Goal: Transaction & Acquisition: Book appointment/travel/reservation

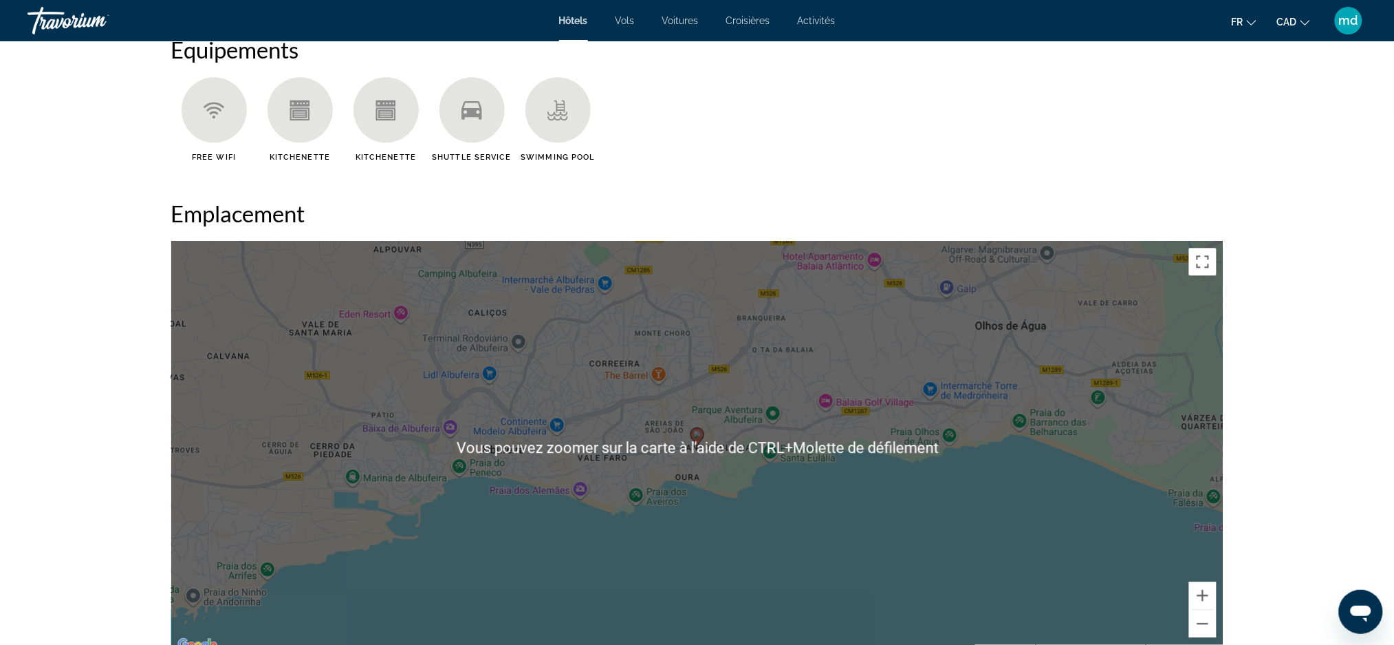
scroll to position [1558, 0]
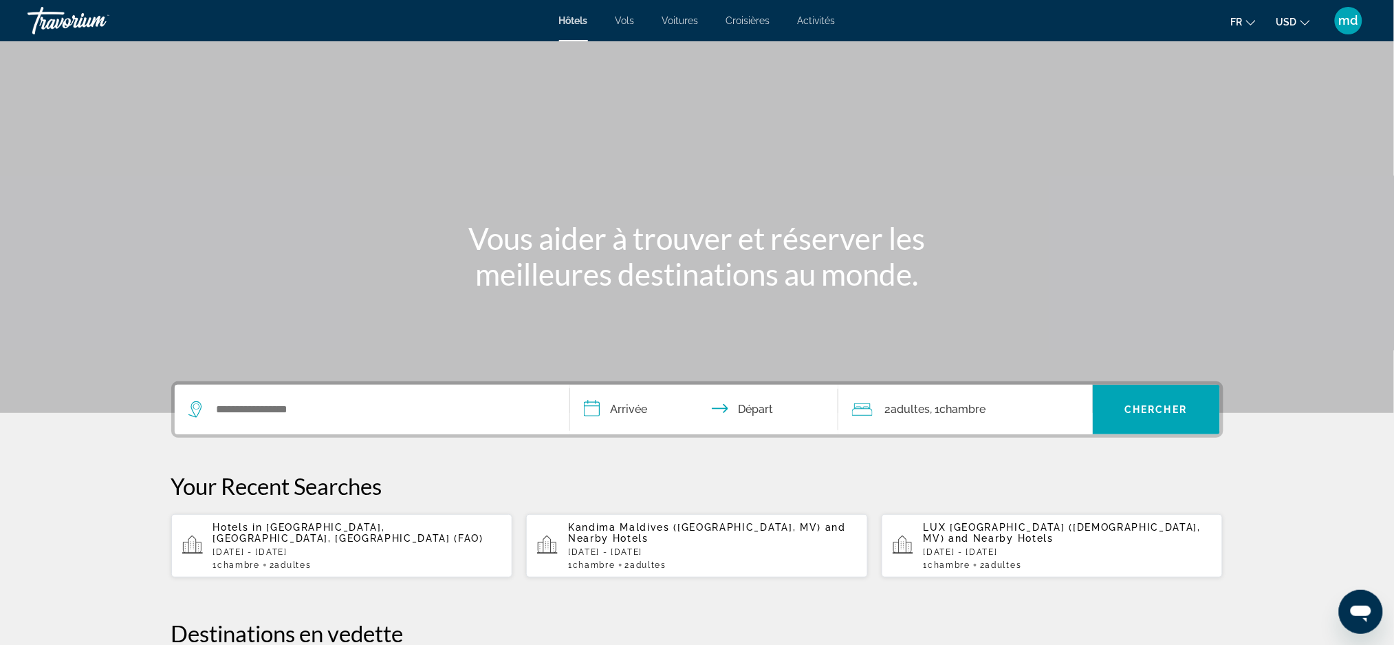
click at [1306, 17] on mat-icon "Change currency" at bounding box center [1306, 21] width 10 height 10
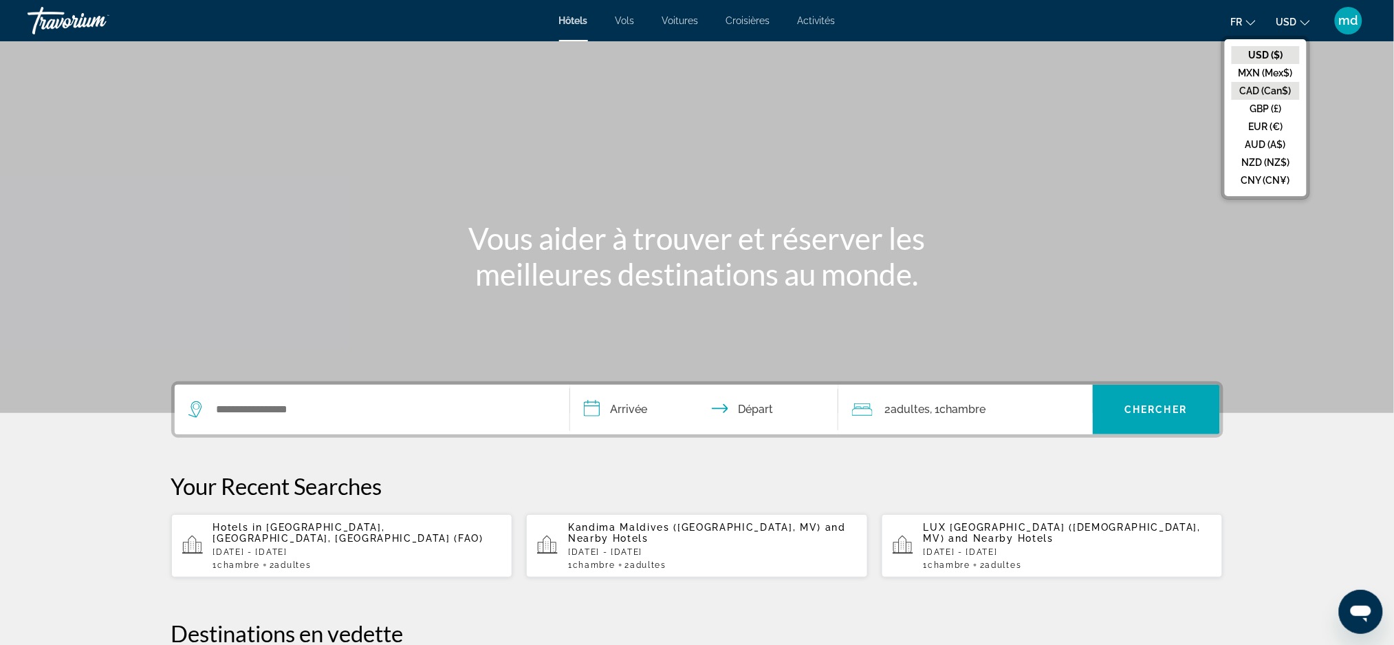
click at [1268, 94] on button "CAD (Can$)" at bounding box center [1266, 91] width 68 height 18
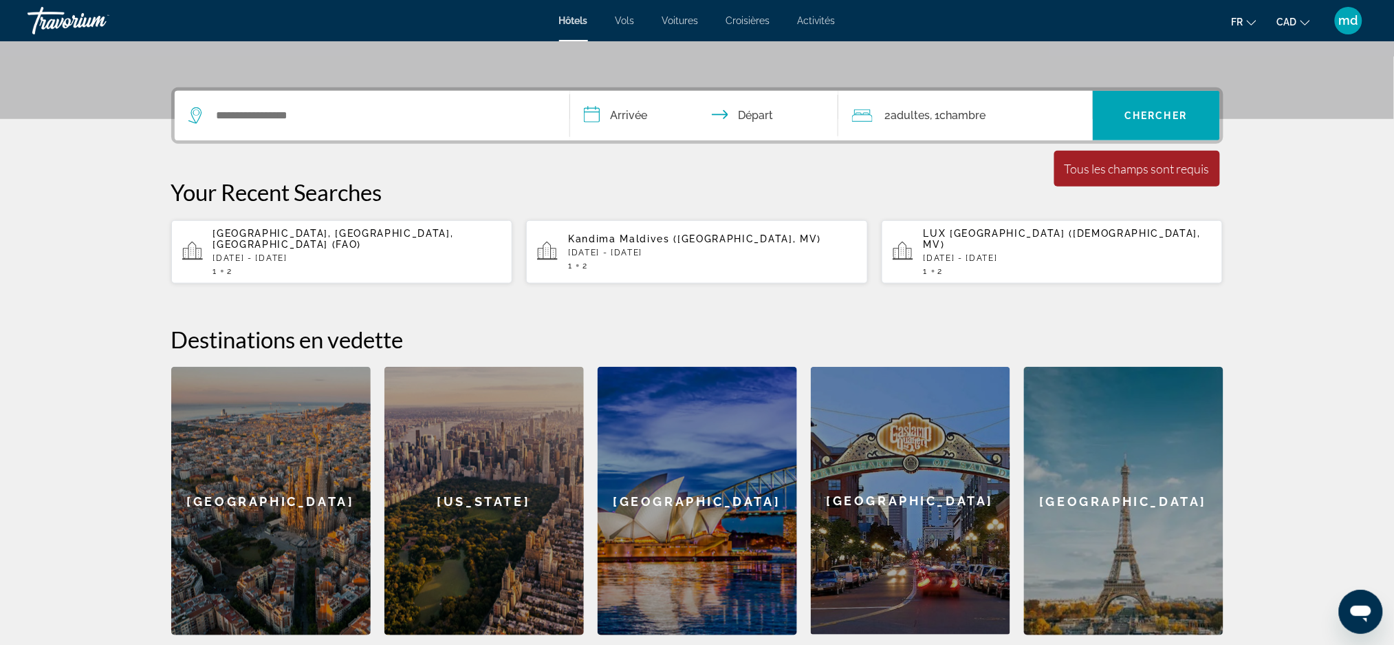
scroll to position [91, 0]
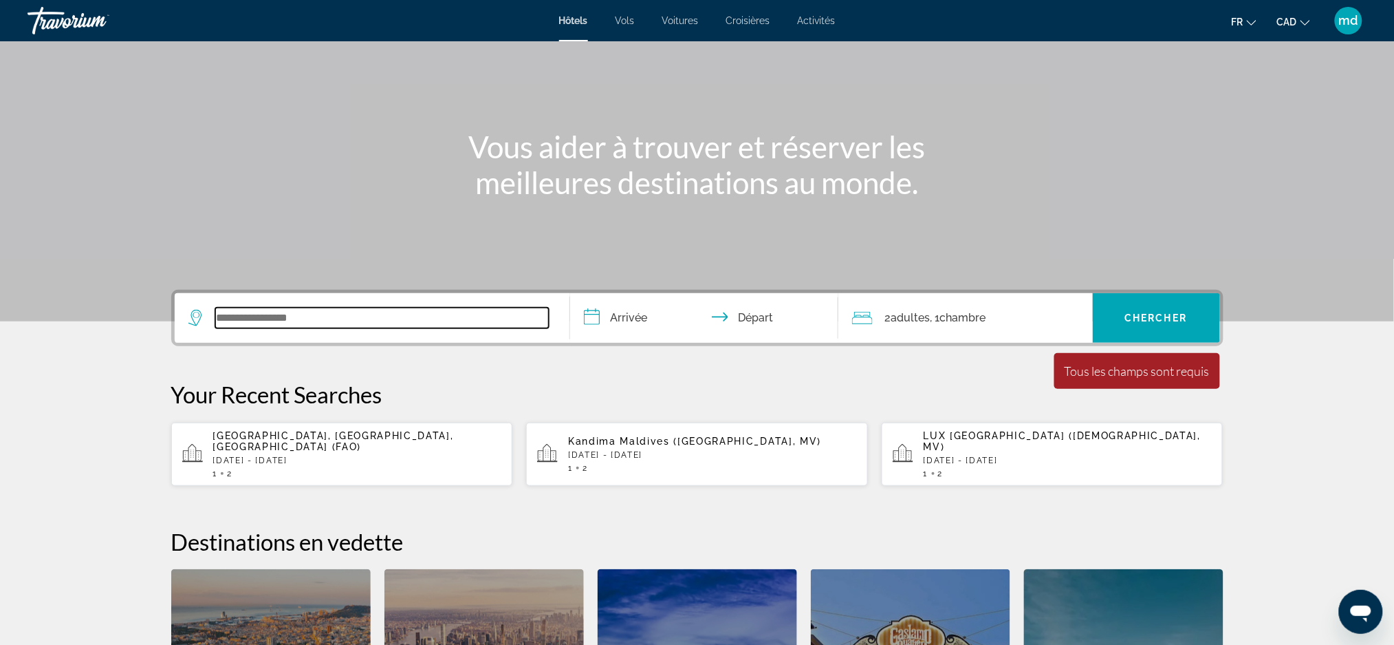
click at [358, 315] on input "Search widget" at bounding box center [382, 317] width 334 height 21
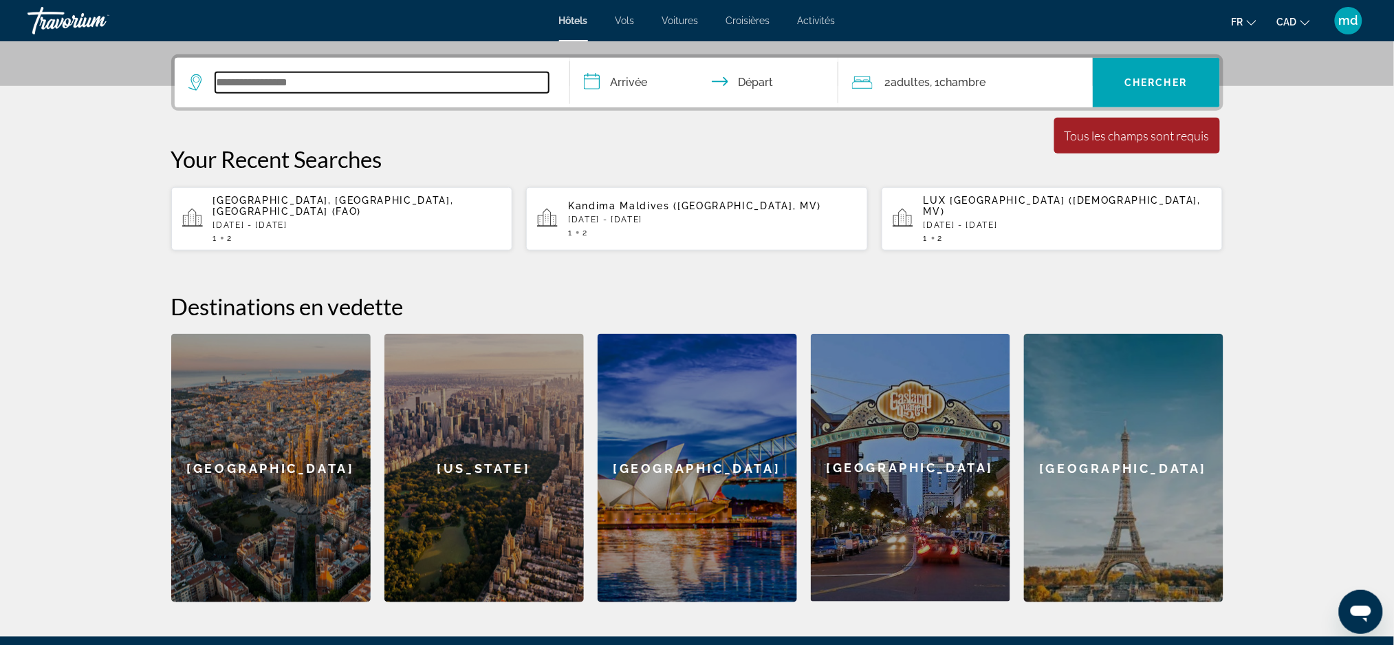
scroll to position [336, 0]
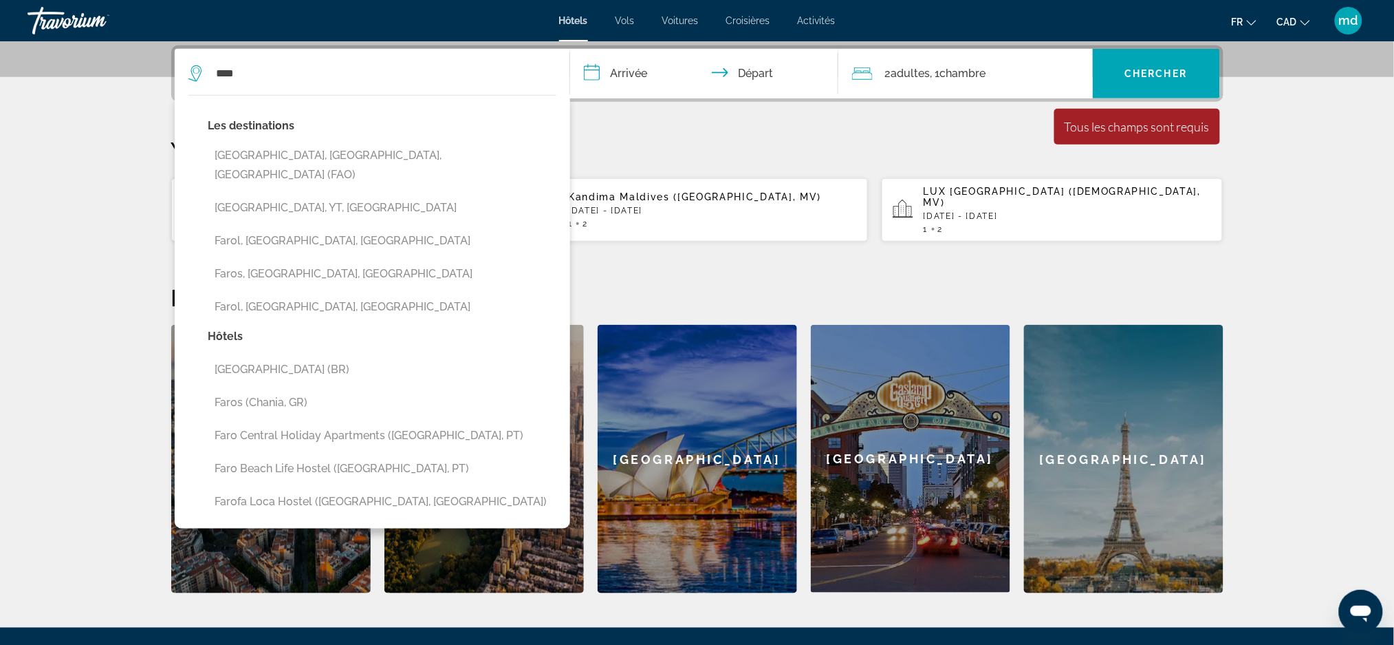
drag, startPoint x: 246, startPoint y: 154, endPoint x: 251, endPoint y: 149, distance: 7.3
click at [247, 153] on button "Faro, Algarve, Portugal (FAO)" at bounding box center [382, 164] width 348 height 45
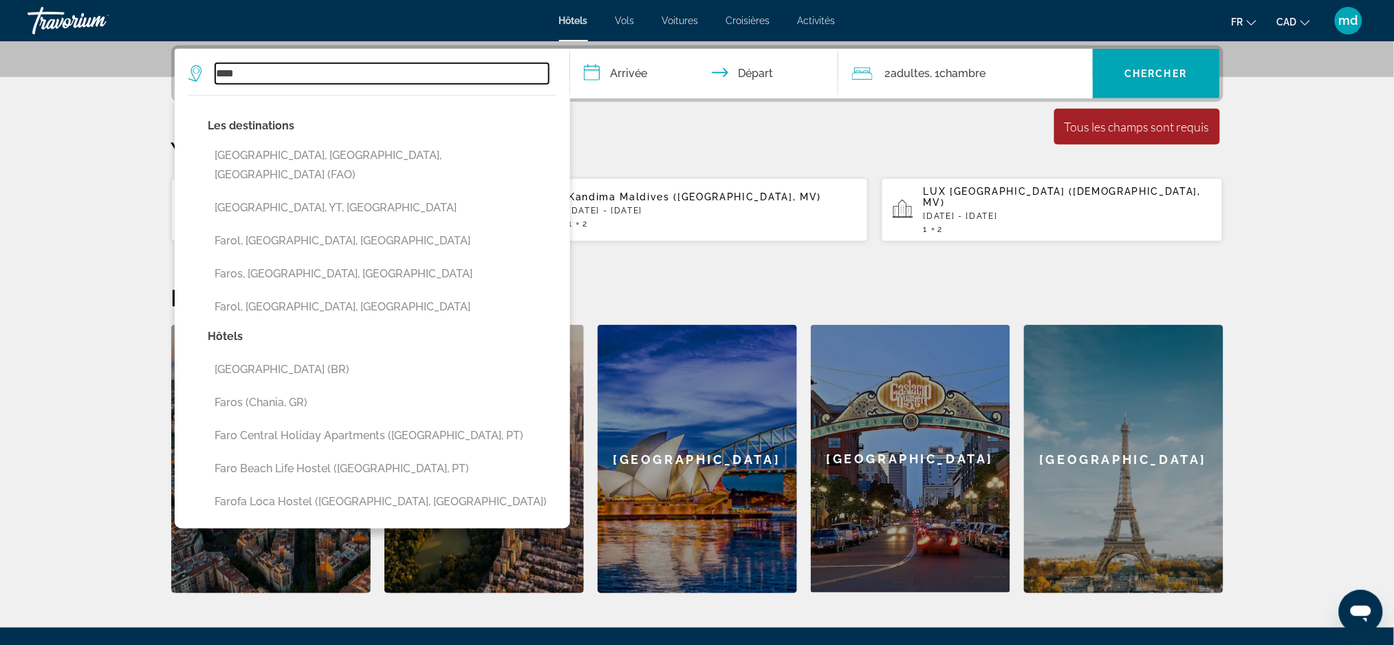
type input "**********"
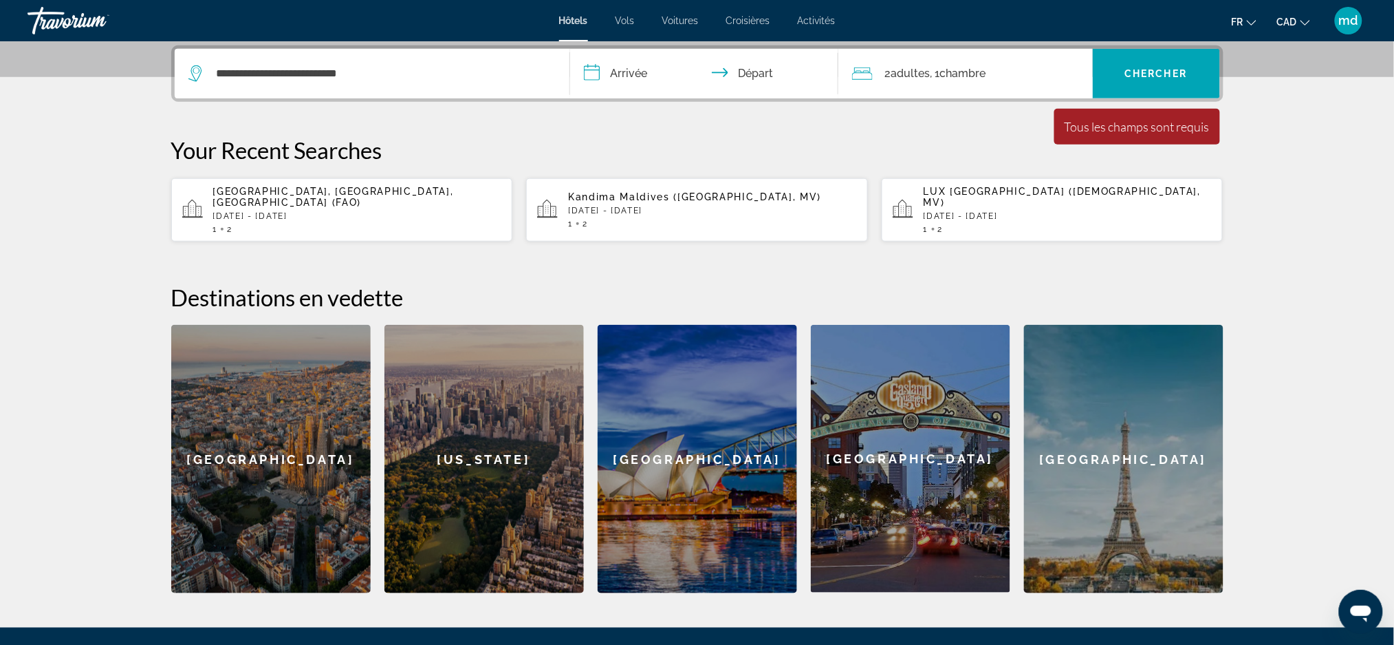
click at [644, 69] on input "**********" at bounding box center [707, 76] width 274 height 54
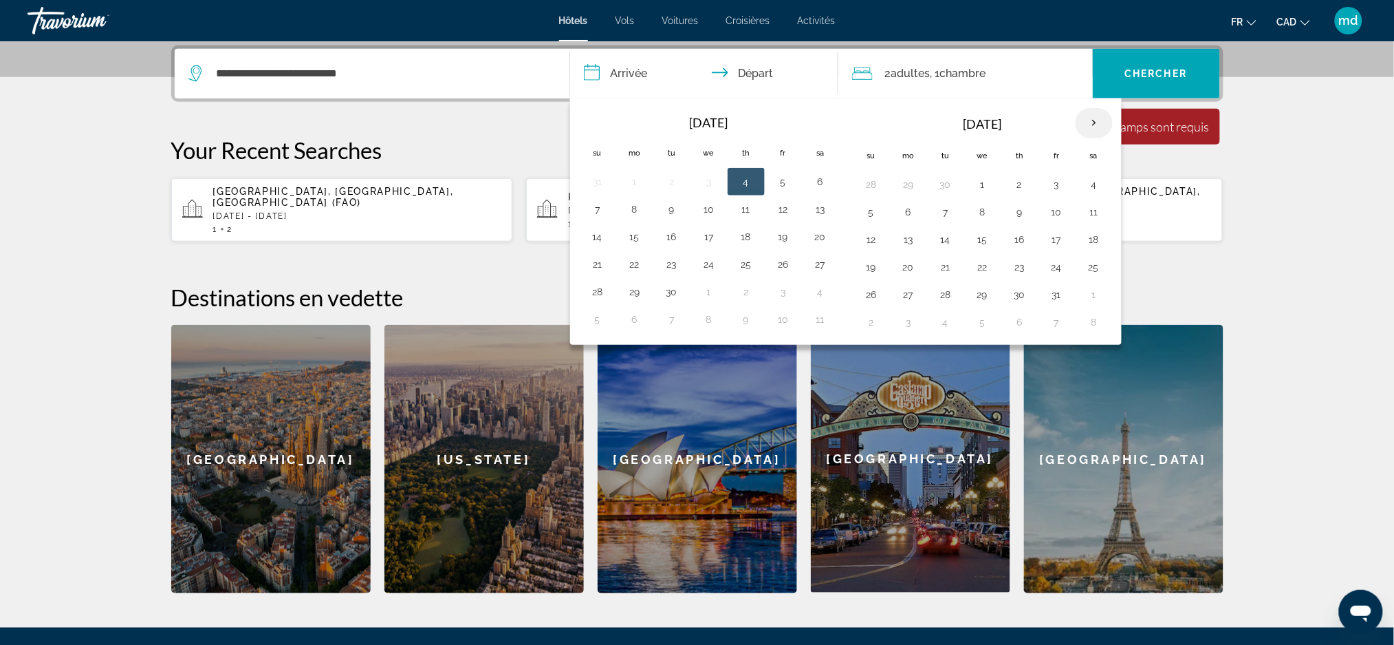
click at [1090, 128] on th "Next month" at bounding box center [1094, 123] width 37 height 30
click at [1020, 188] on button "4" at bounding box center [1020, 184] width 22 height 19
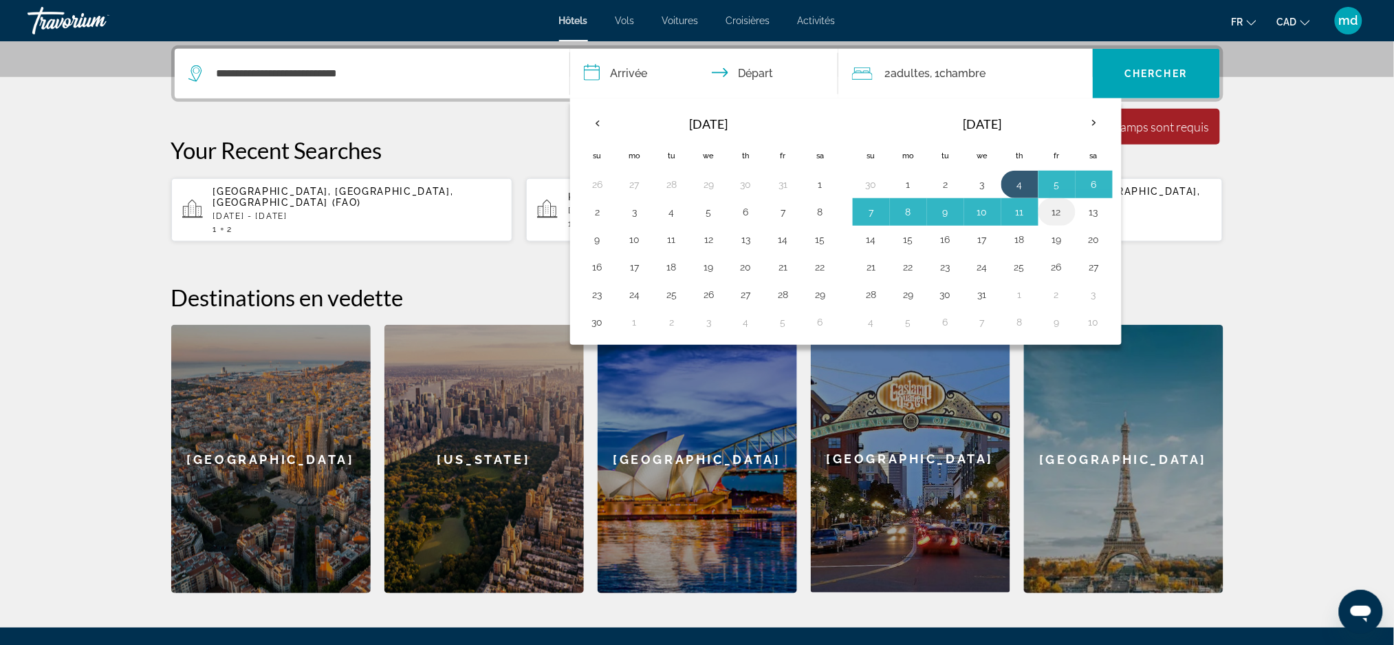
click at [1061, 213] on button "12" at bounding box center [1057, 211] width 22 height 19
type input "**********"
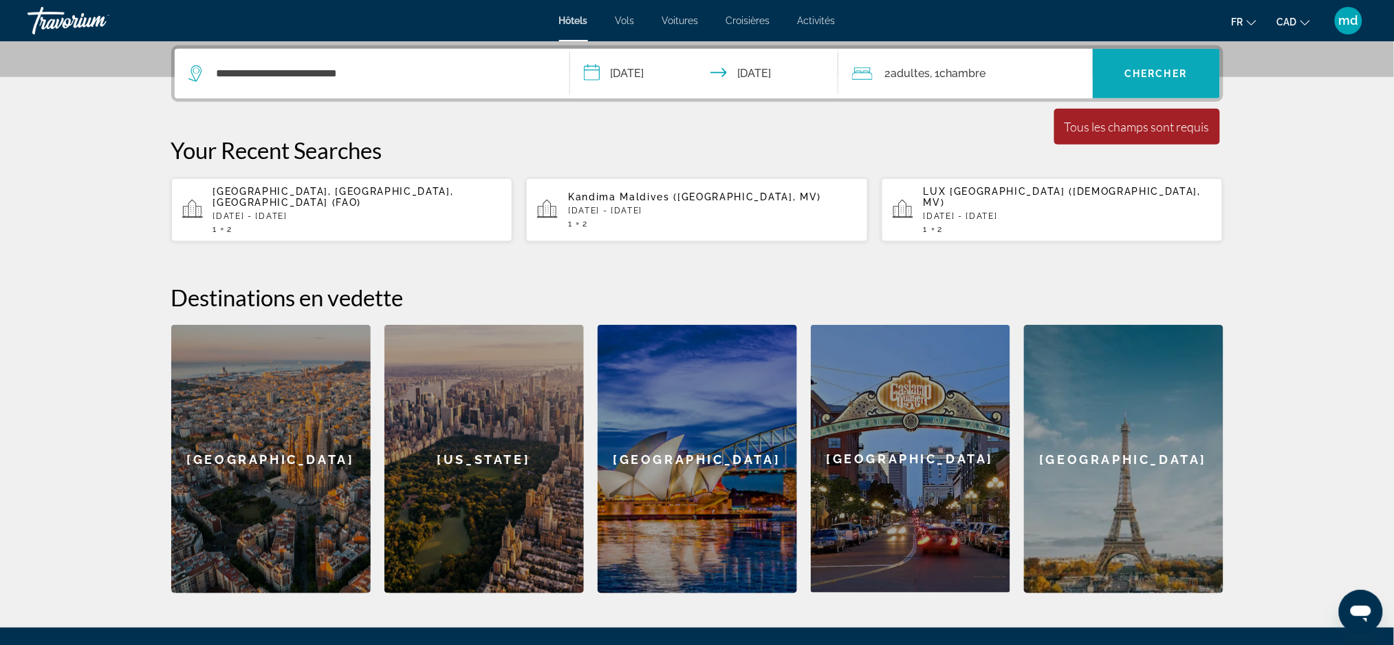
click at [1149, 72] on span "Chercher" at bounding box center [1156, 73] width 63 height 11
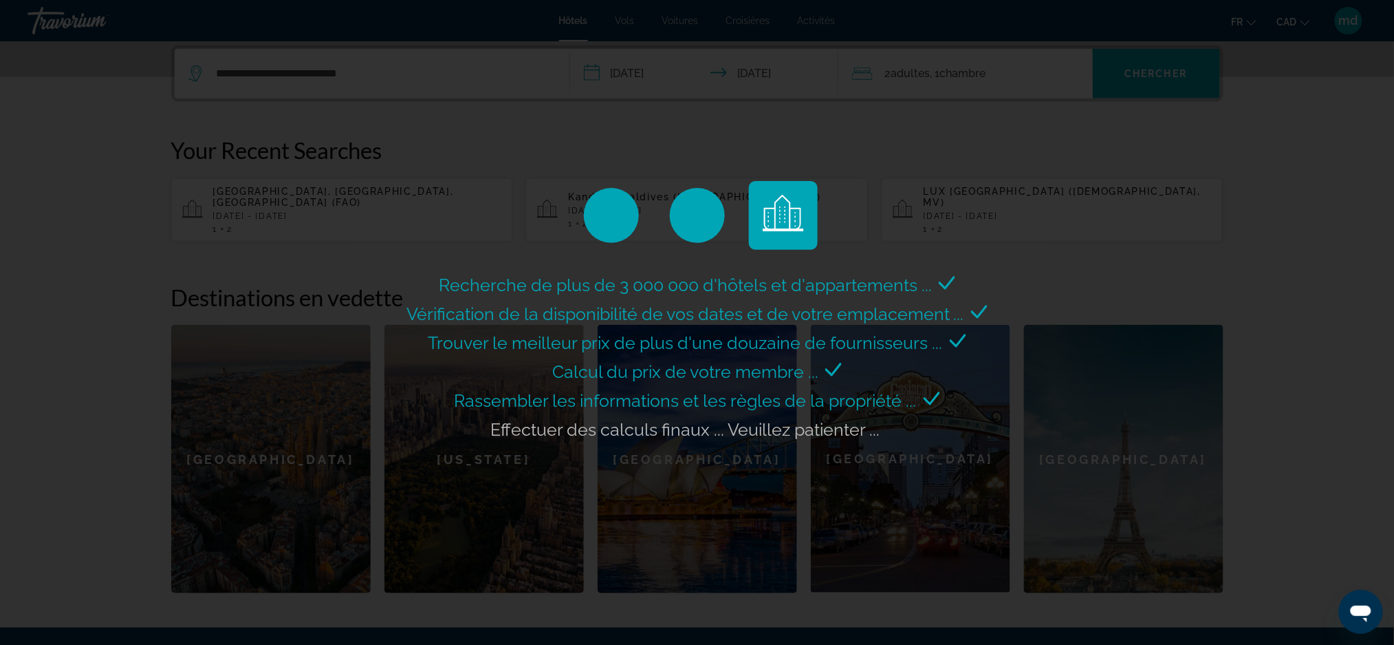
click at [27, 250] on div "Recherche de plus de 3 000 000 d'hôtels et d'appartements ... Vérification de l…" at bounding box center [697, 322] width 1394 height 645
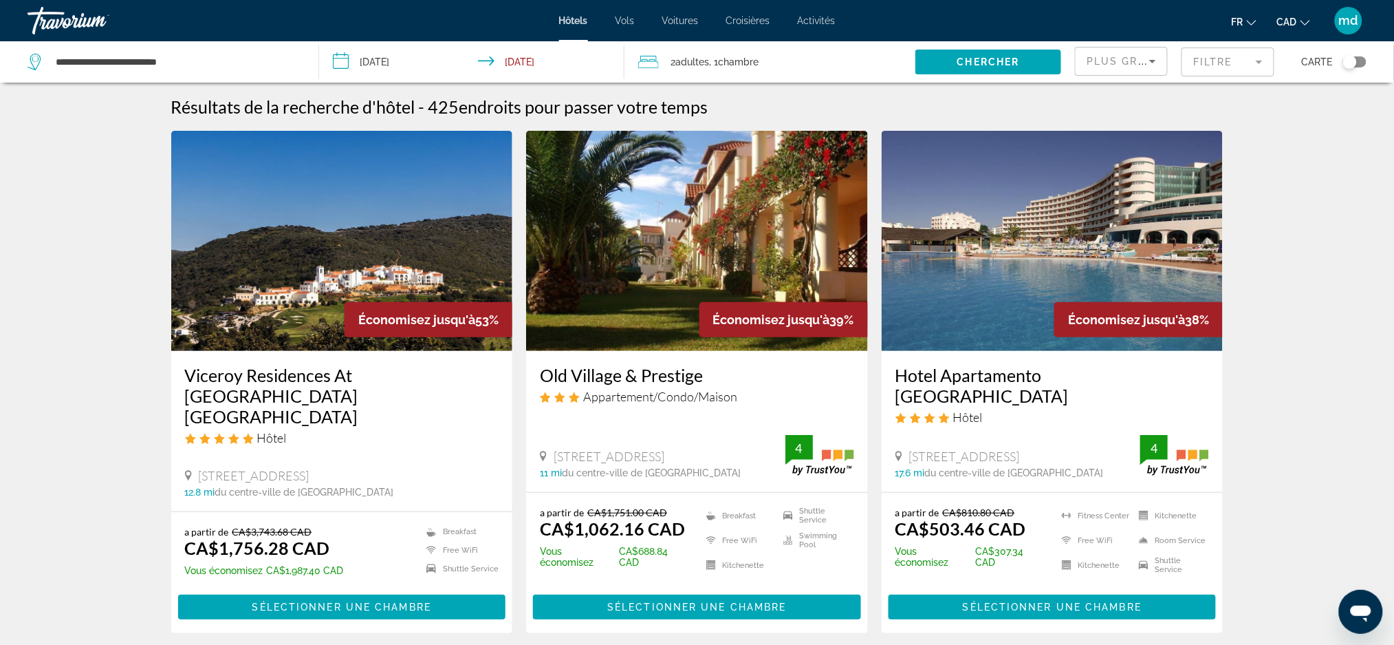
click at [233, 377] on h3 "Viceroy Residences At Ombria Algarve" at bounding box center [342, 396] width 314 height 62
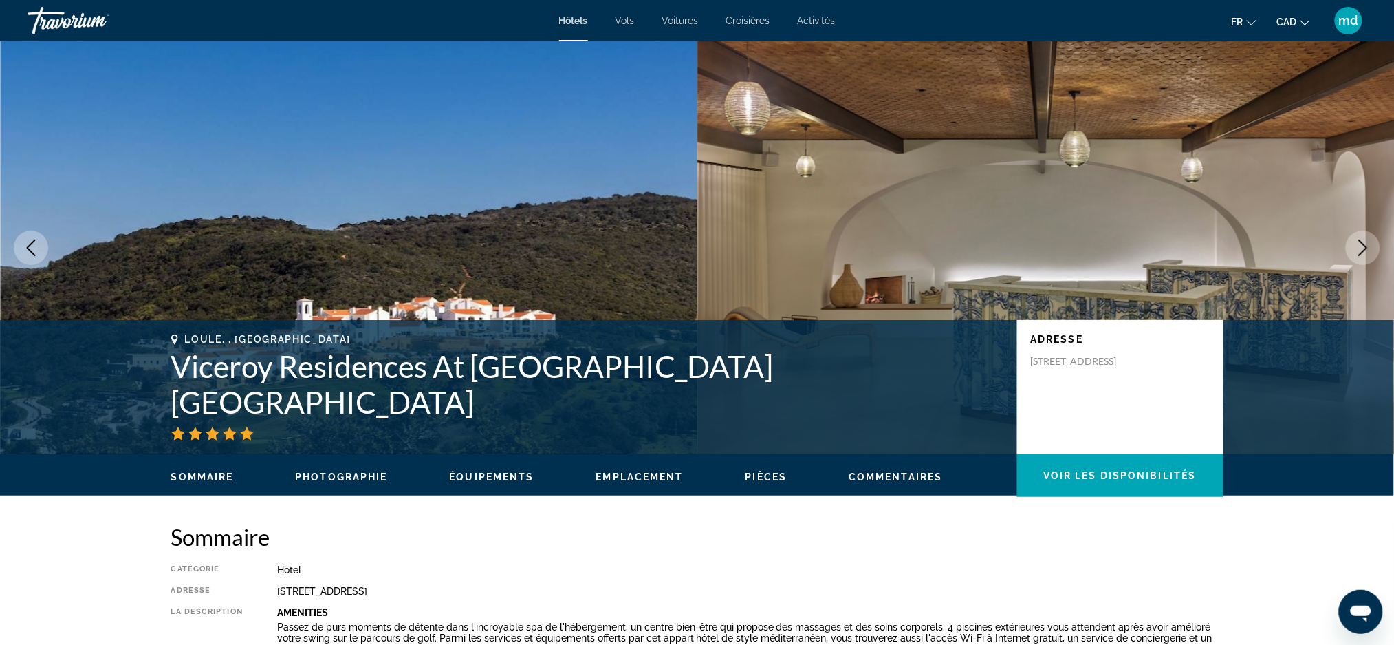
click at [1370, 257] on button "Next image" at bounding box center [1363, 247] width 34 height 34
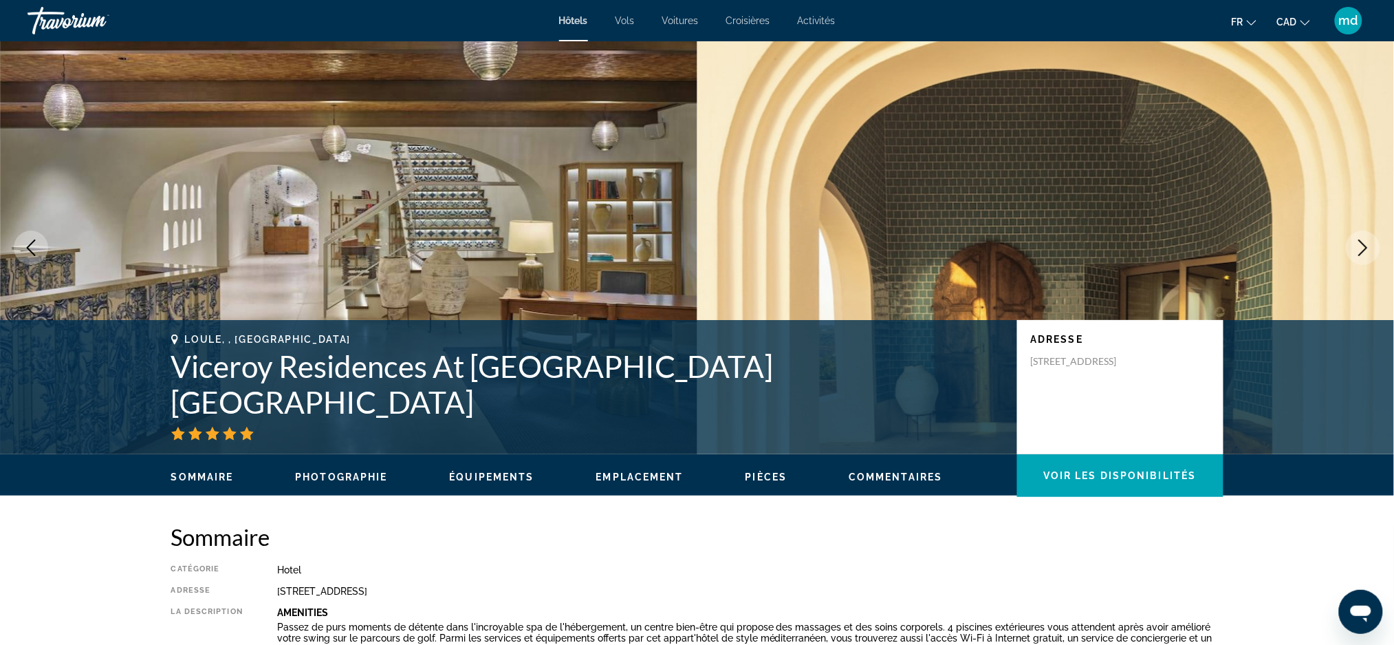
click at [1363, 252] on icon "Next image" at bounding box center [1363, 247] width 17 height 17
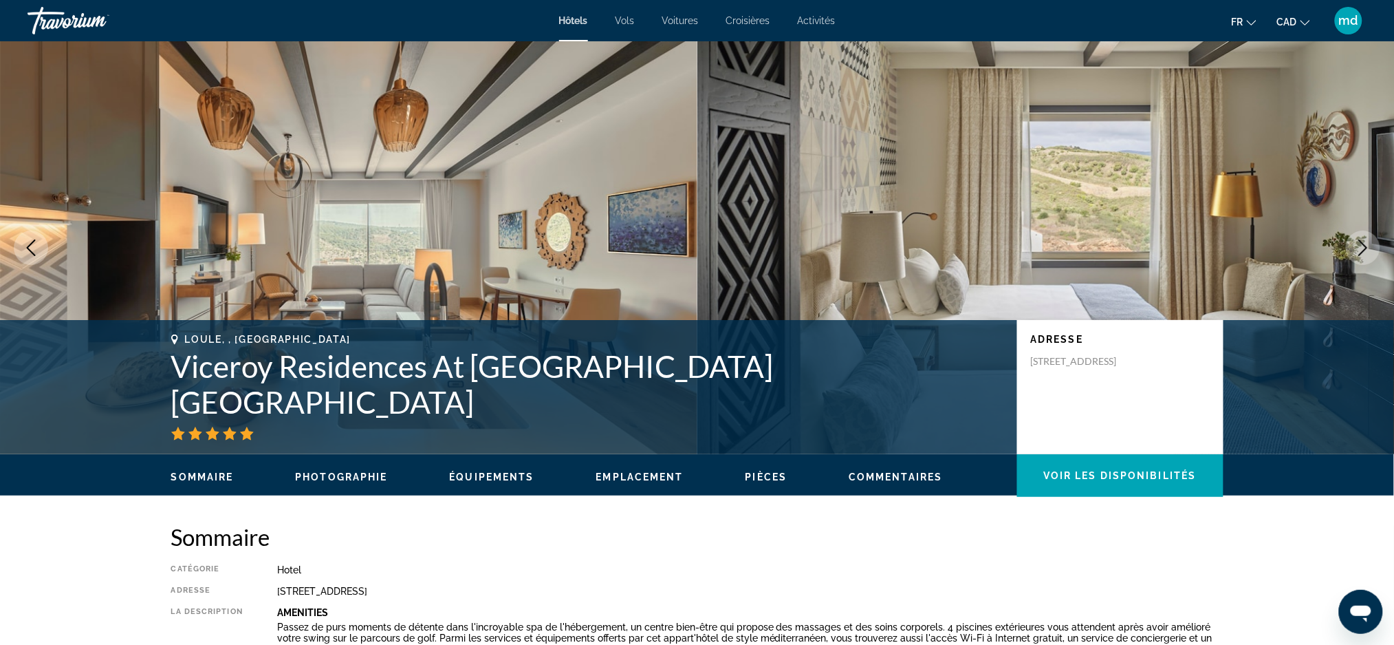
click at [1361, 249] on icon "Next image" at bounding box center [1363, 247] width 17 height 17
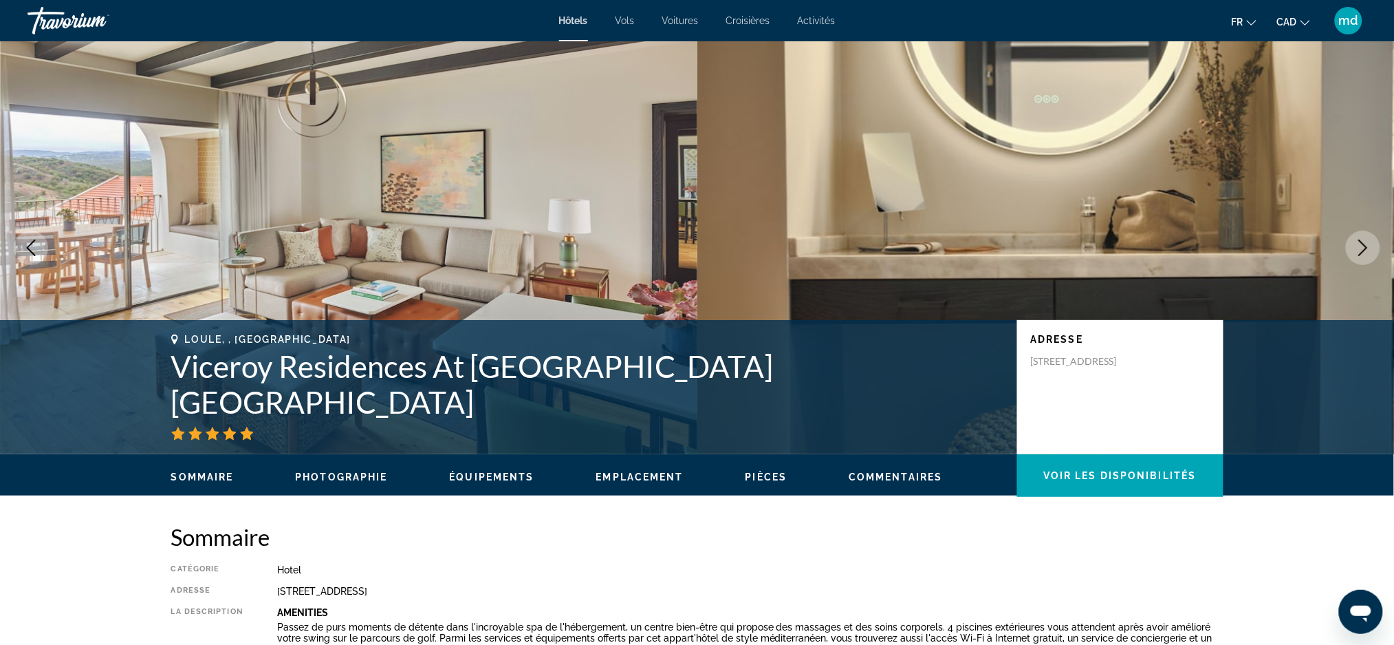
click at [1356, 249] on icon "Next image" at bounding box center [1363, 247] width 17 height 17
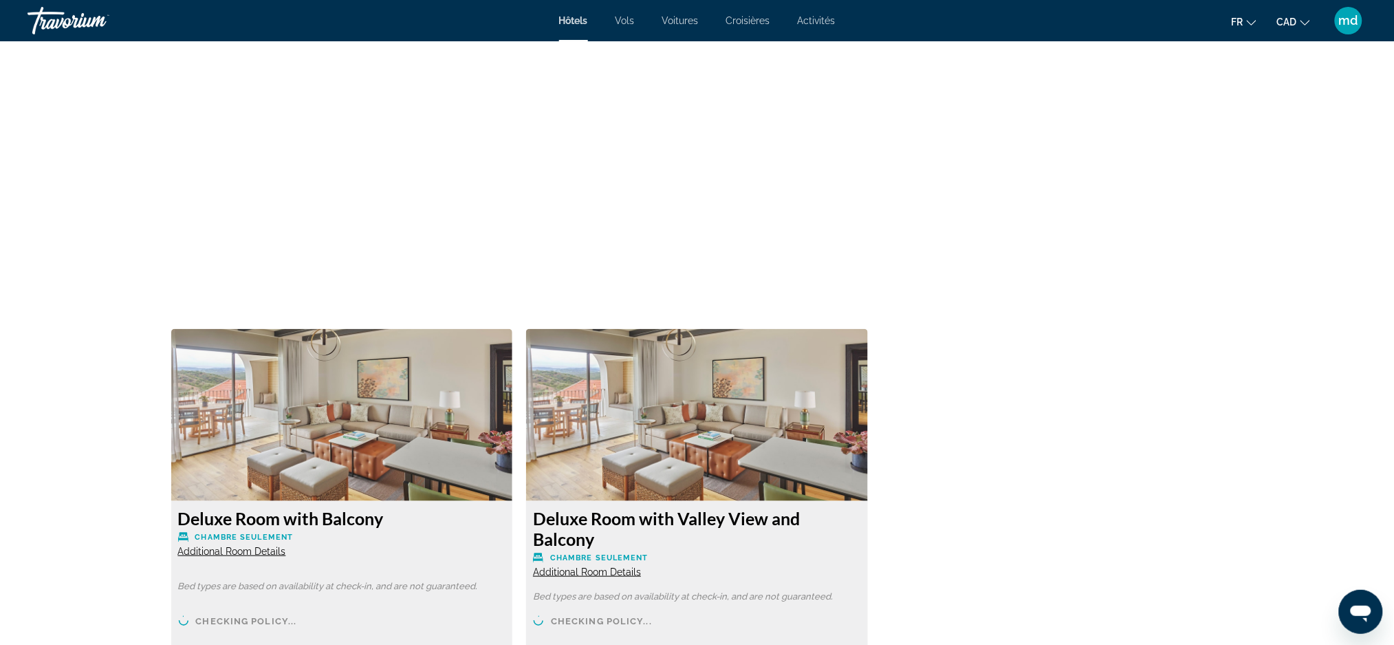
scroll to position [2324, 0]
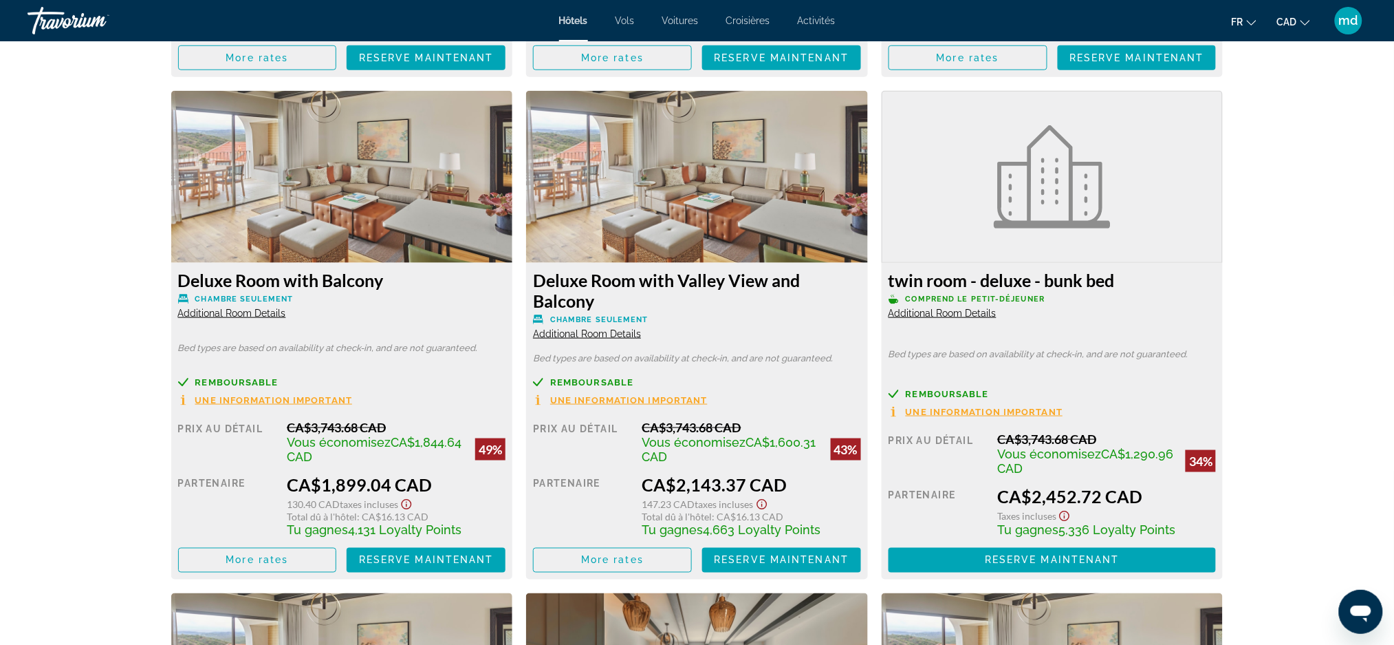
click at [321, 559] on span "Main content" at bounding box center [258, 559] width 158 height 33
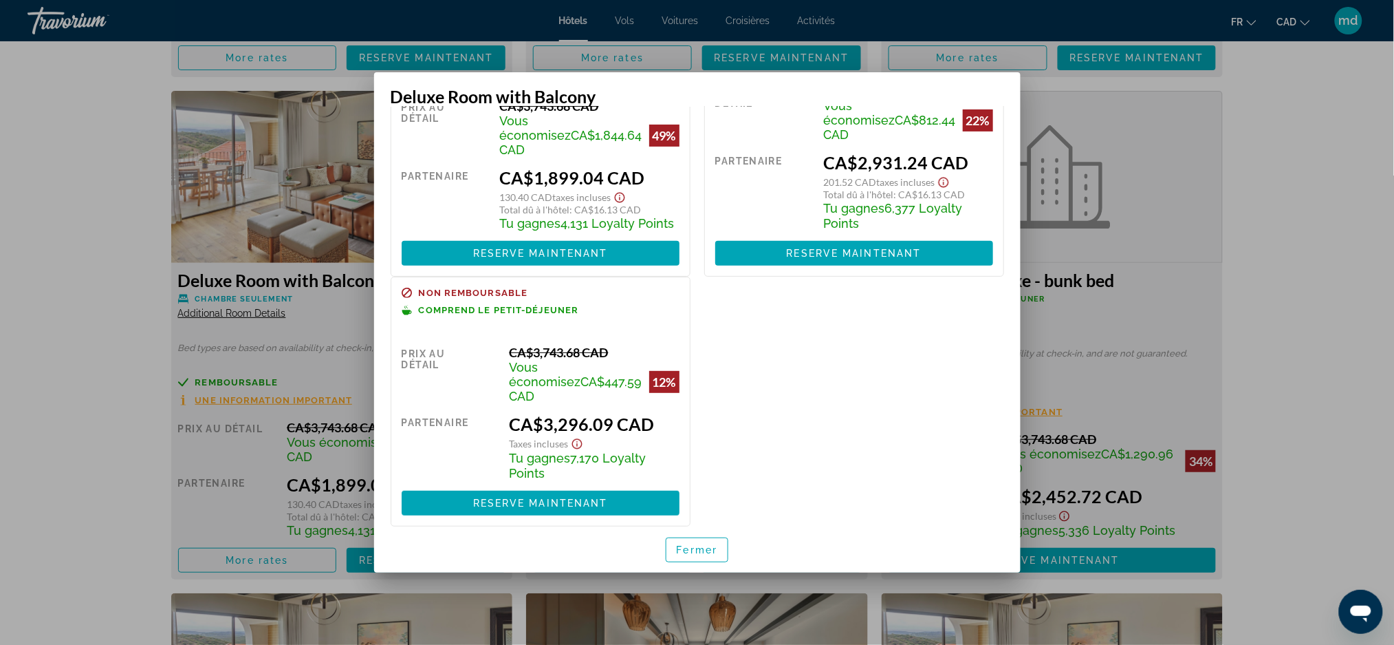
scroll to position [109, 0]
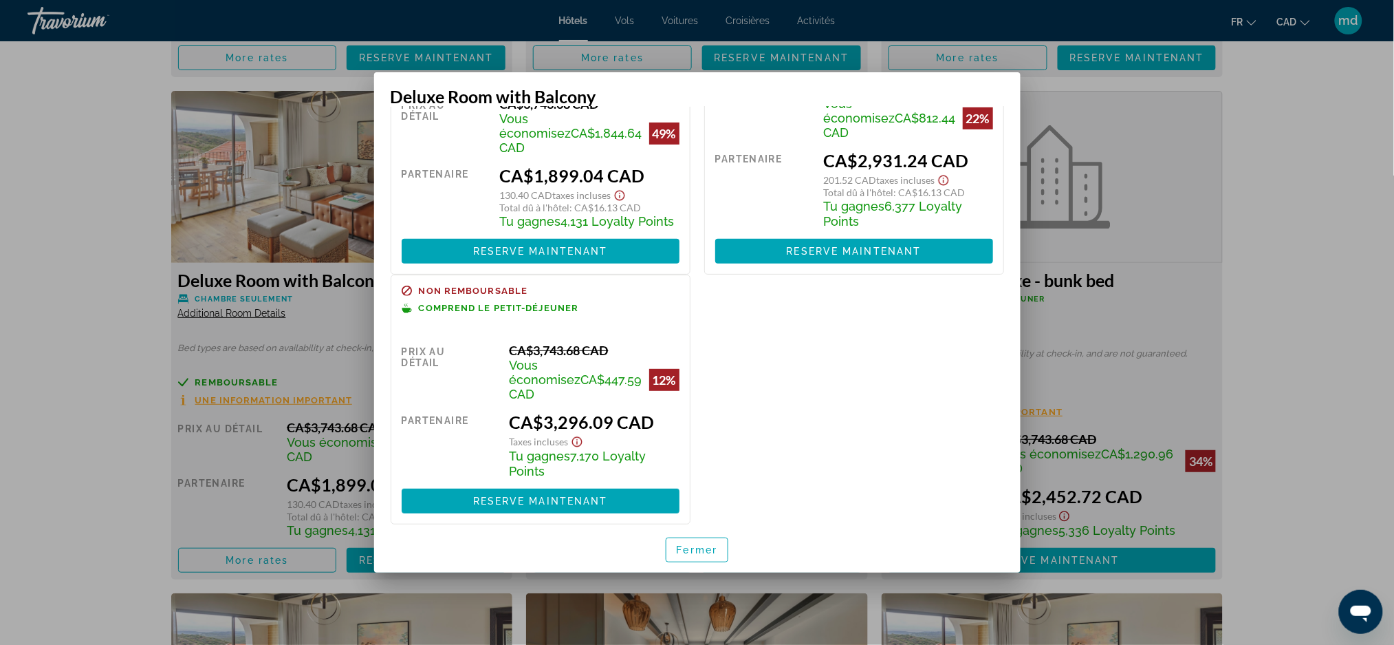
click at [1319, 191] on div at bounding box center [697, 322] width 1394 height 645
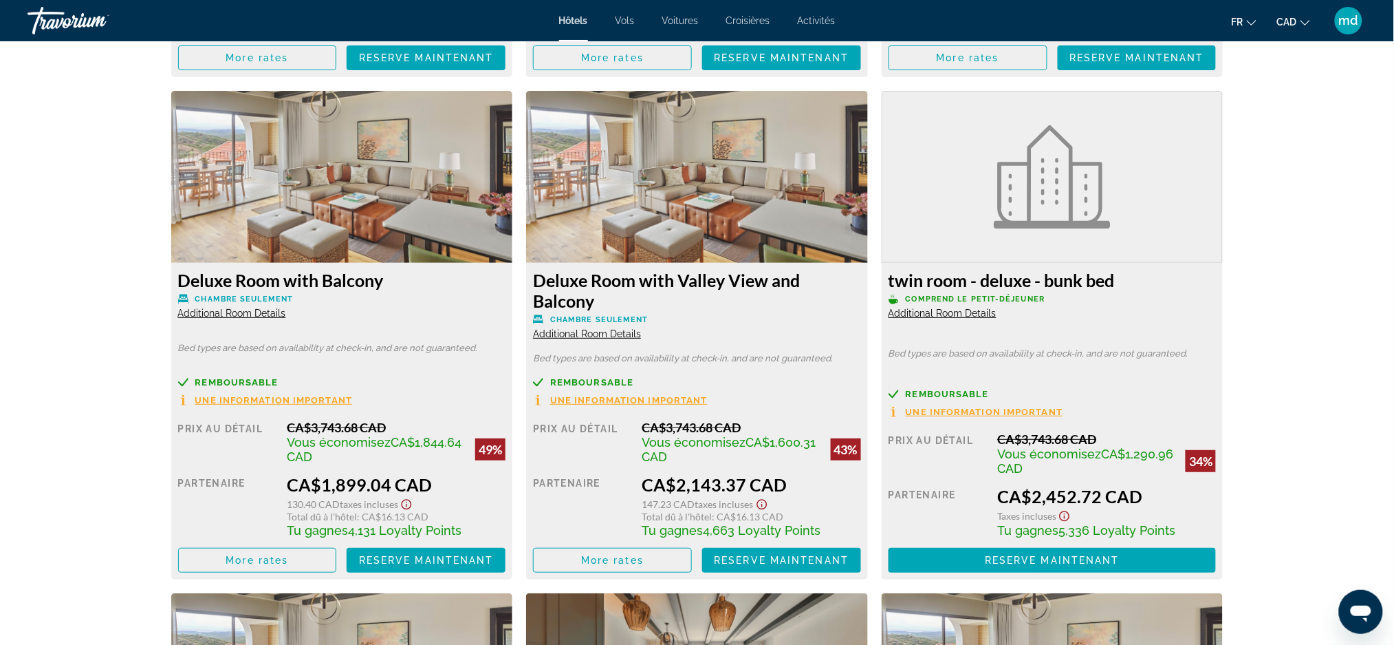
scroll to position [2326, 0]
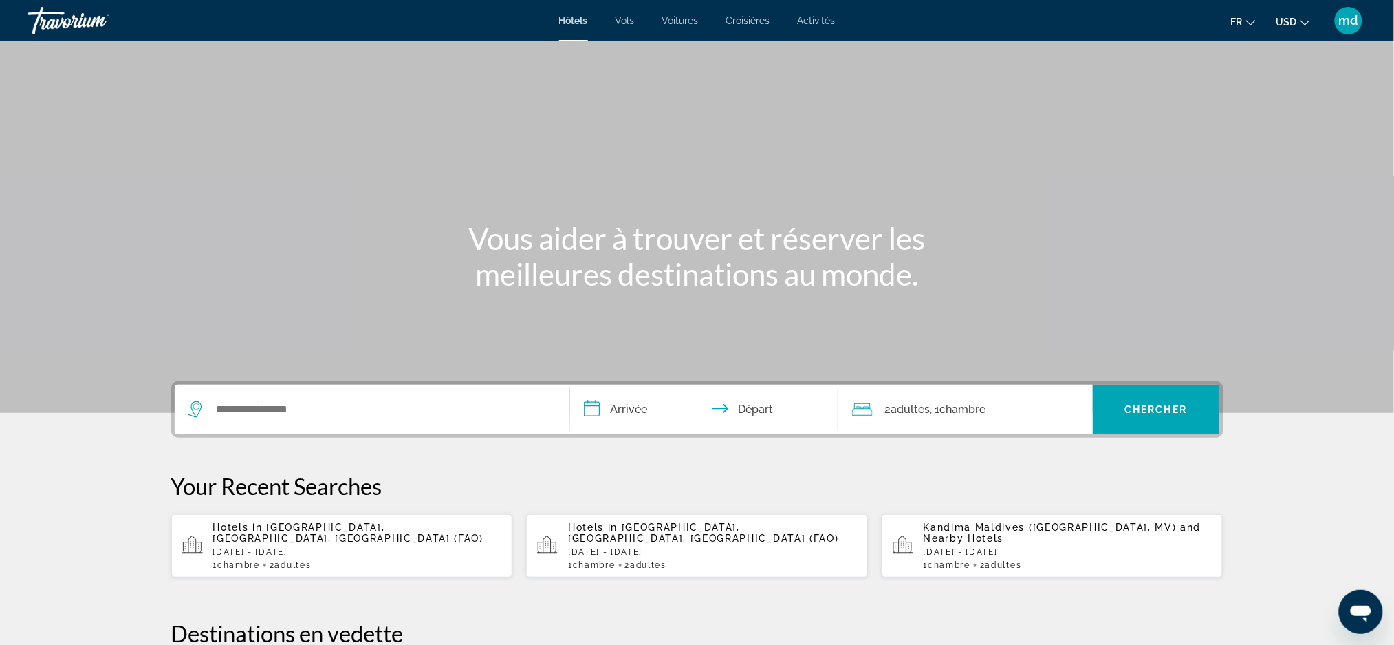
click at [1291, 22] on span "USD" at bounding box center [1287, 22] width 21 height 11
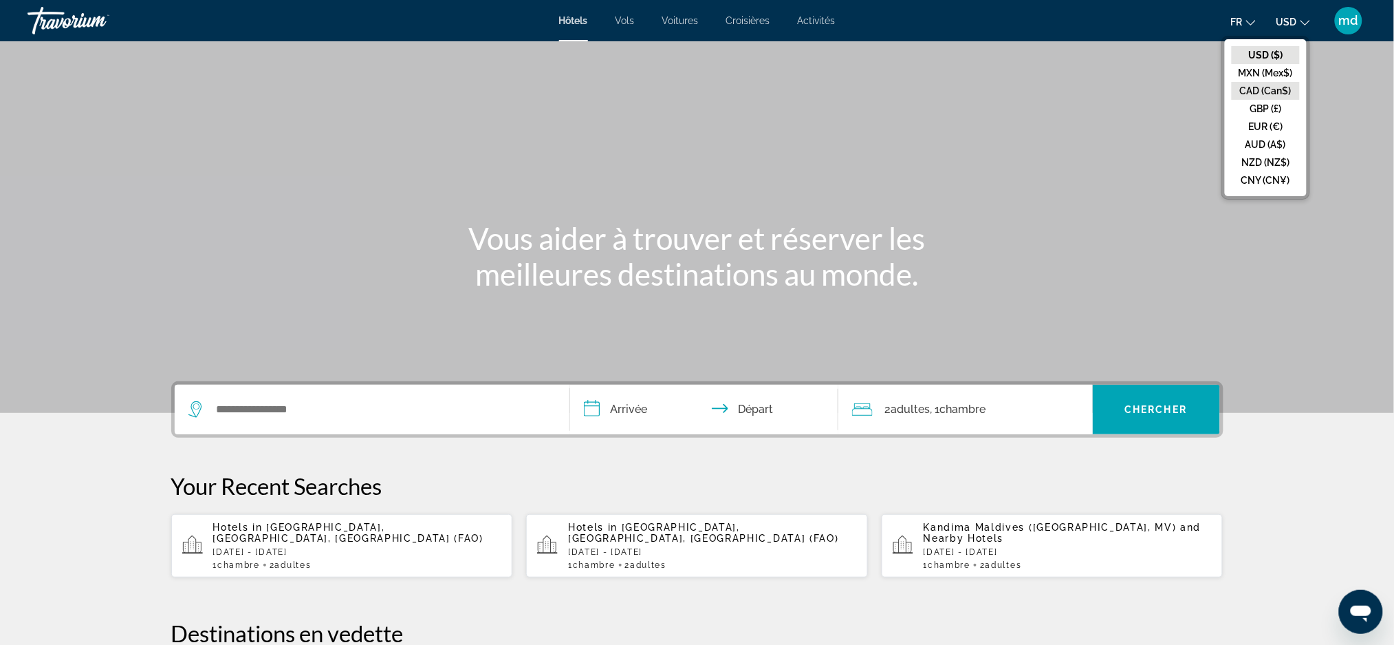
click at [1275, 94] on button "CAD (Can$)" at bounding box center [1266, 91] width 68 height 18
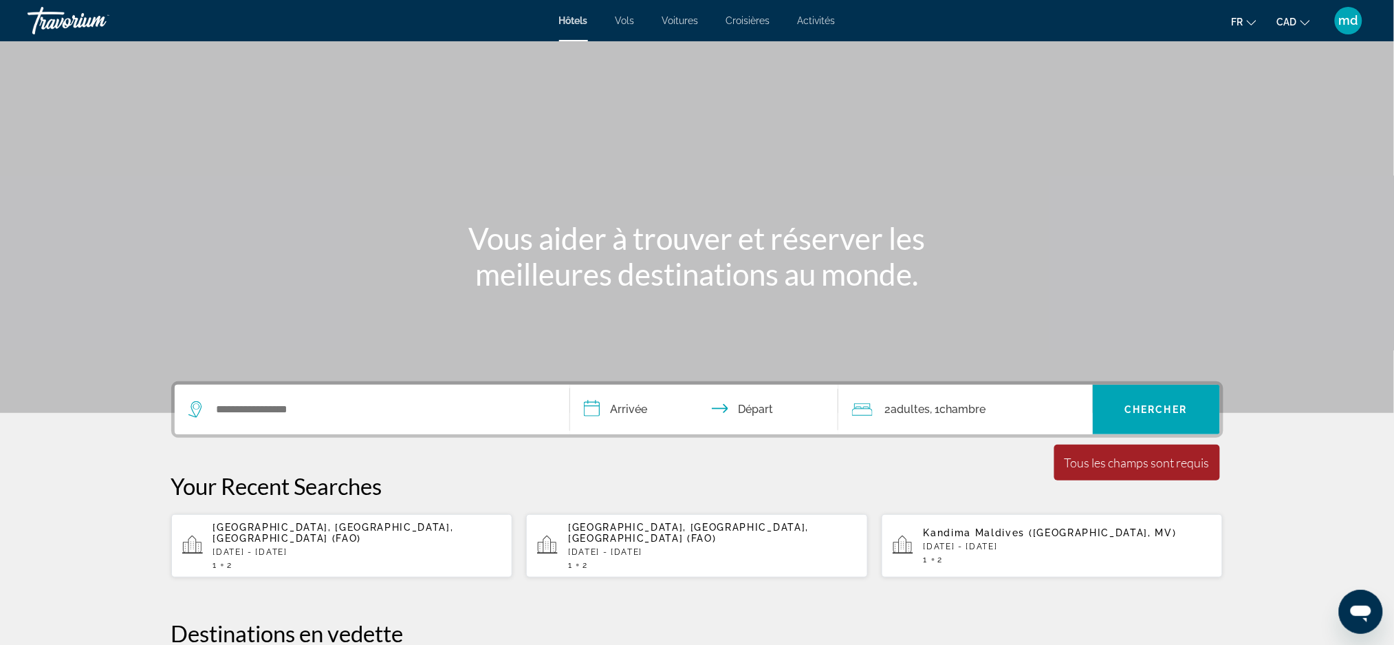
click at [693, 532] on div "Faro, Algarve, Portugal (FAO) Thu, 13 Nov - Wed, 19 Nov 1 2" at bounding box center [712, 545] width 289 height 48
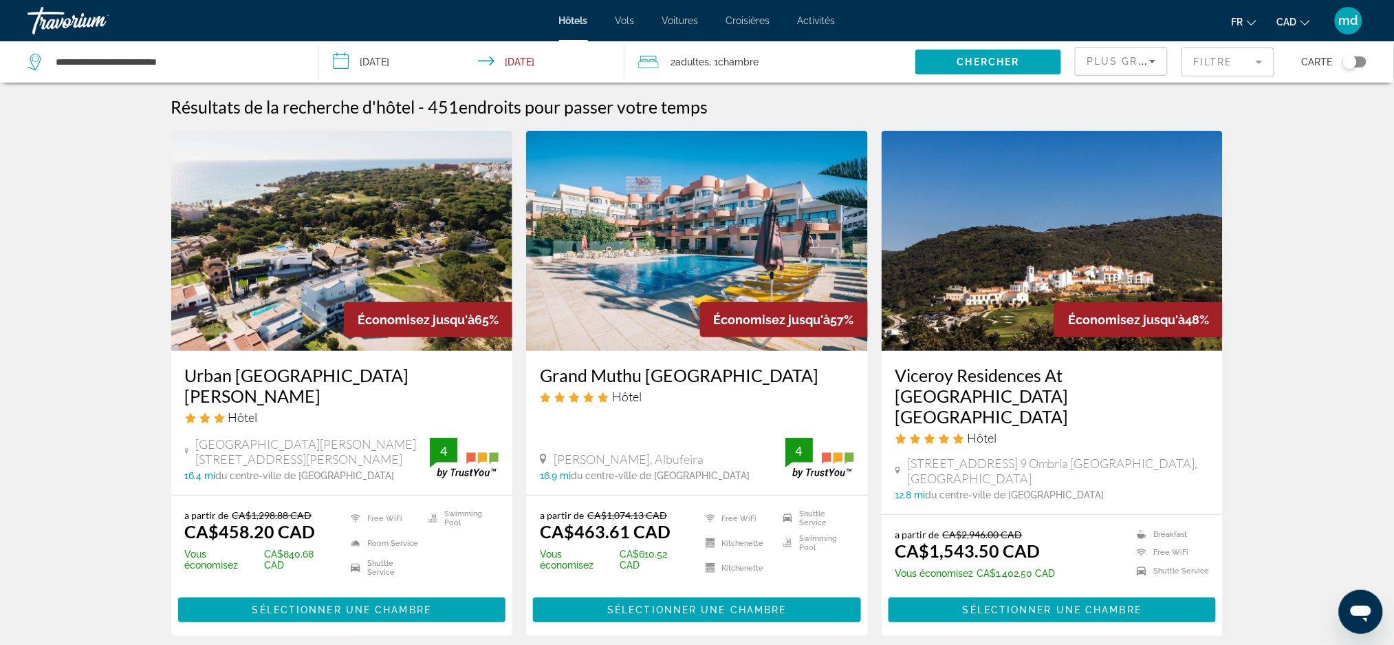
click at [270, 371] on h3 "Urban Hotel Santa Eulalia" at bounding box center [342, 385] width 314 height 41
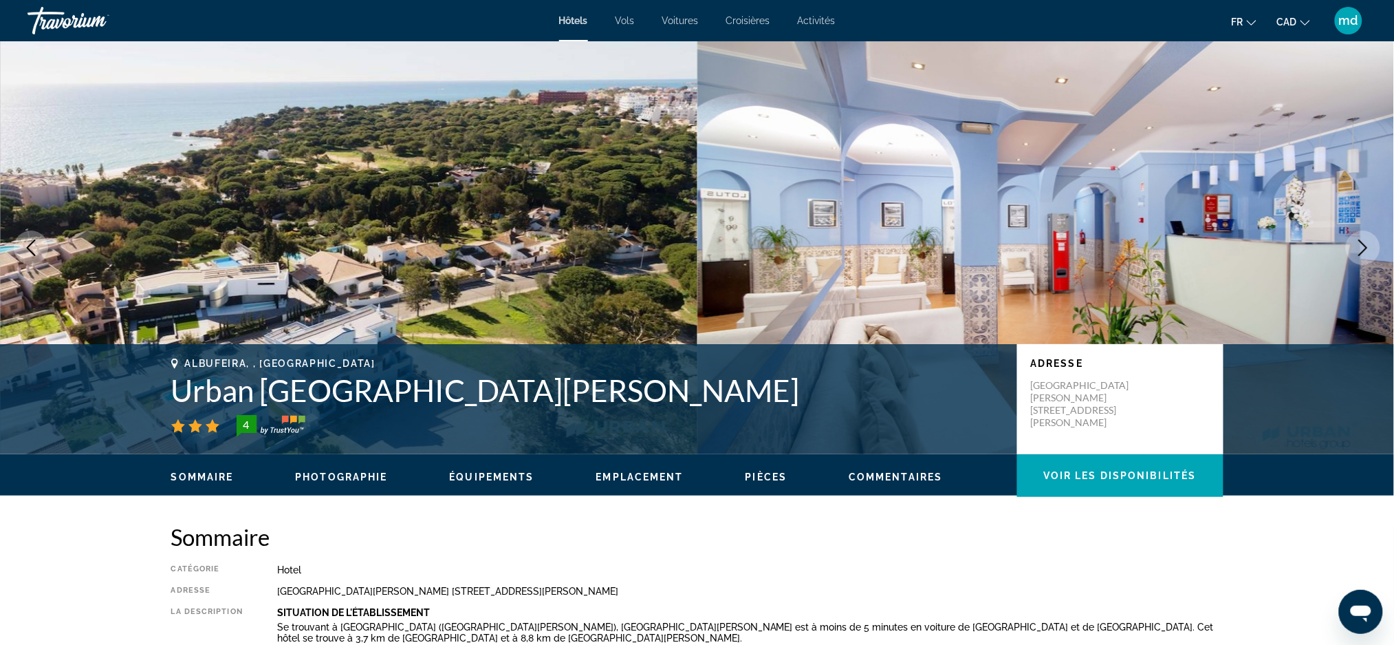
click at [1370, 246] on icon "Next image" at bounding box center [1363, 247] width 17 height 17
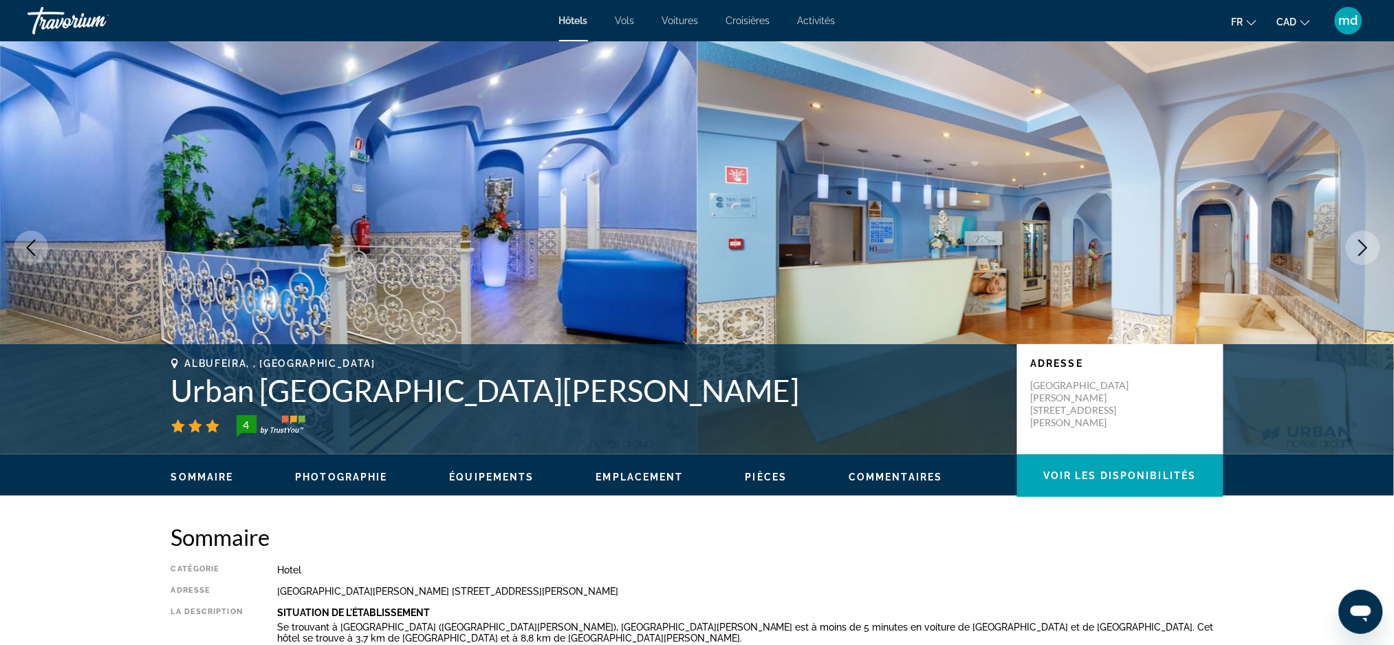
click at [1368, 246] on icon "Next image" at bounding box center [1363, 247] width 17 height 17
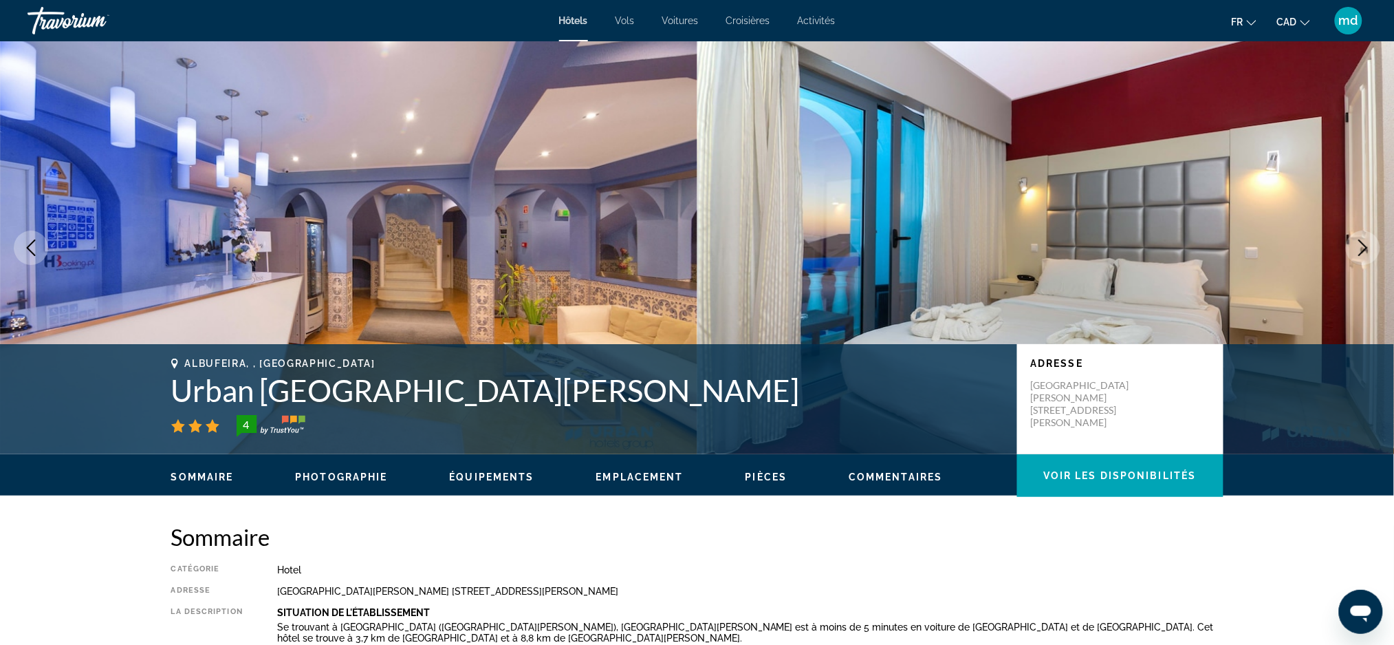
click at [1359, 243] on icon "Next image" at bounding box center [1363, 247] width 17 height 17
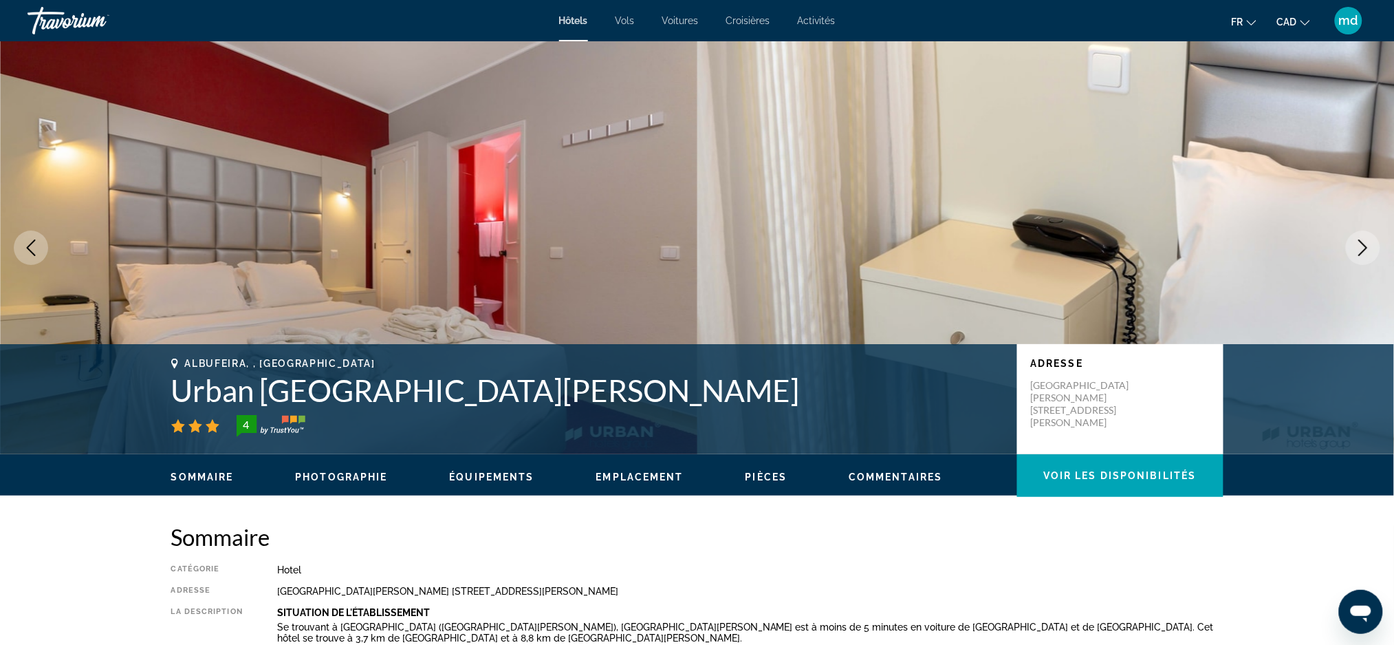
click at [1359, 243] on icon "Next image" at bounding box center [1363, 247] width 17 height 17
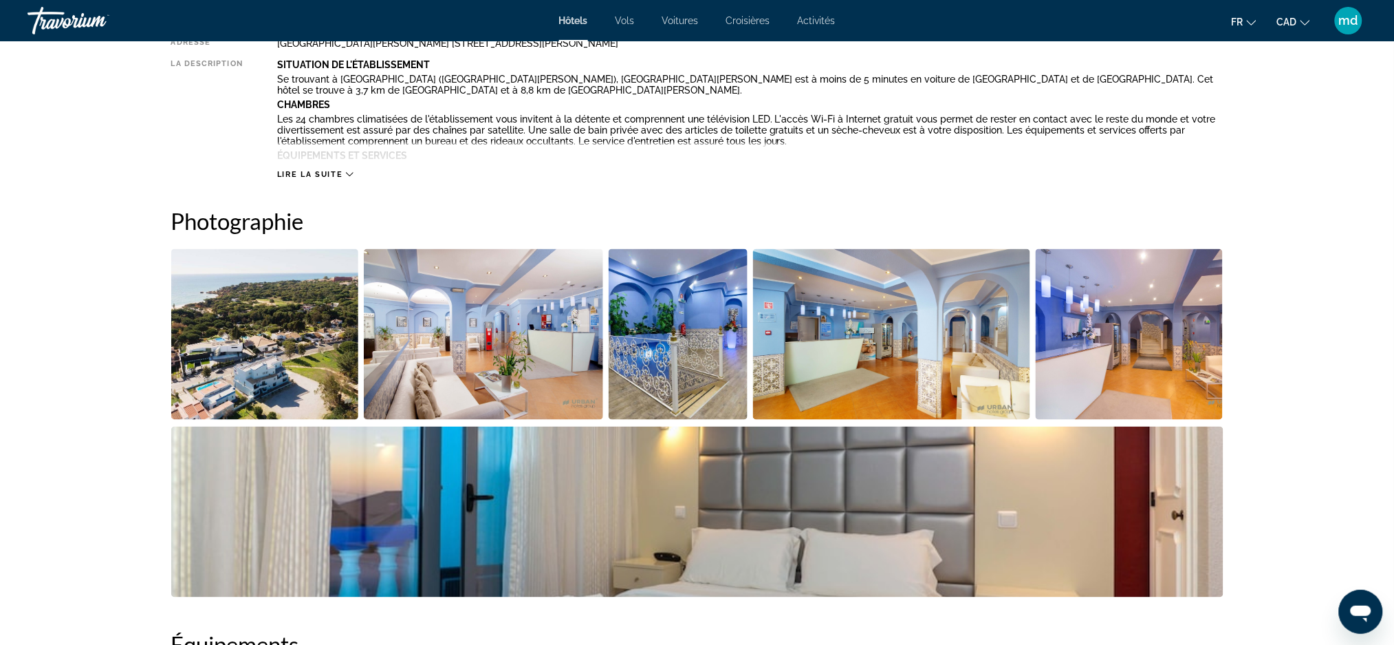
scroll to position [550, 0]
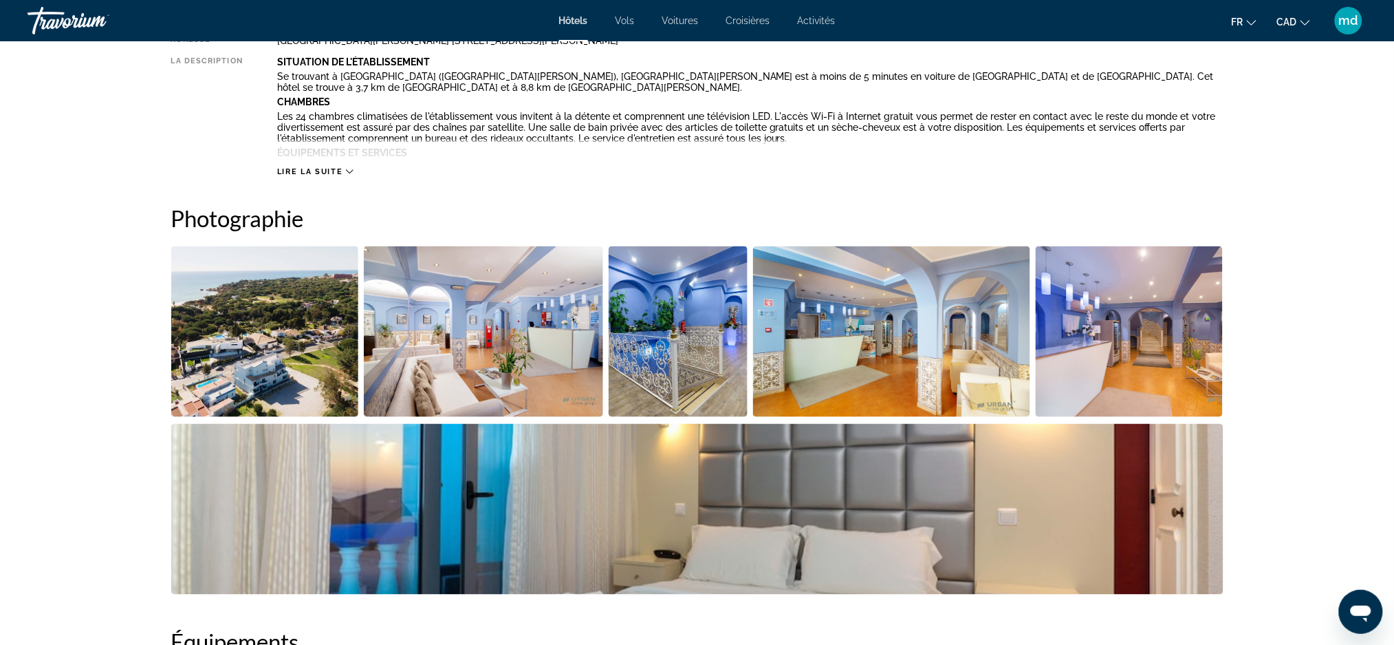
click at [446, 318] on img "Open full-screen image slider" at bounding box center [483, 331] width 239 height 171
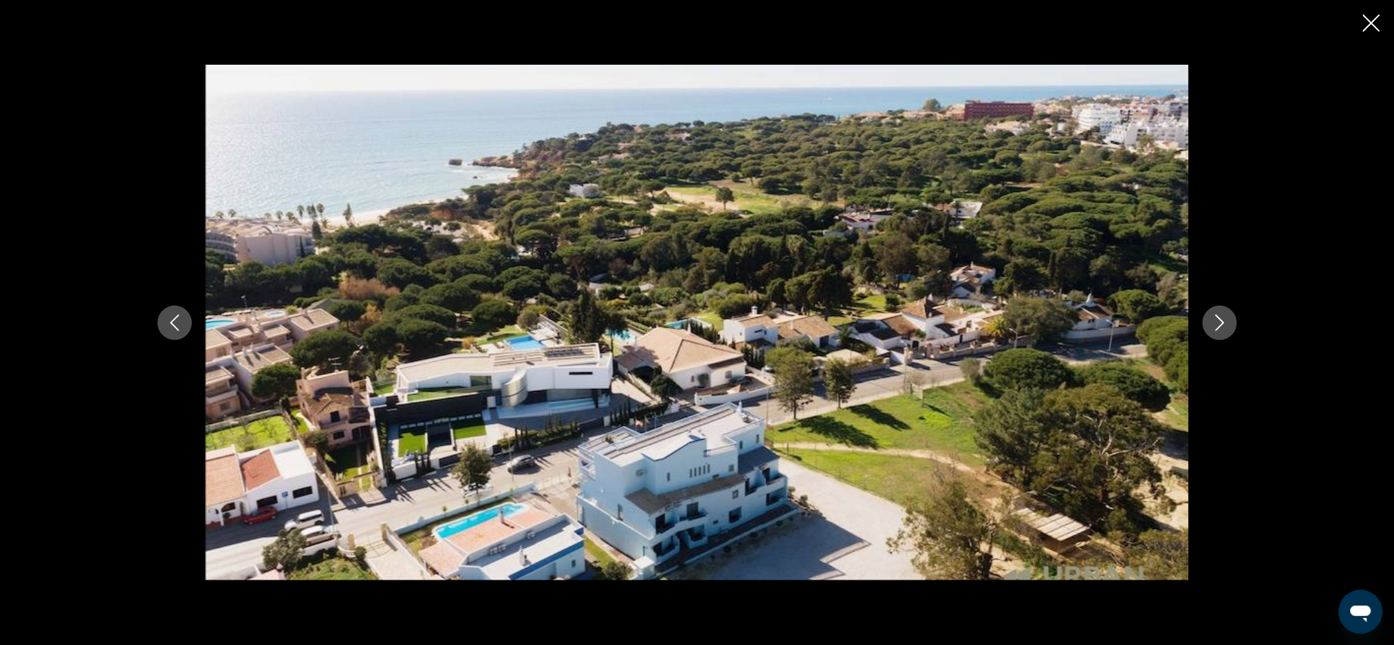
click at [1224, 325] on icon "Next image" at bounding box center [1220, 322] width 17 height 17
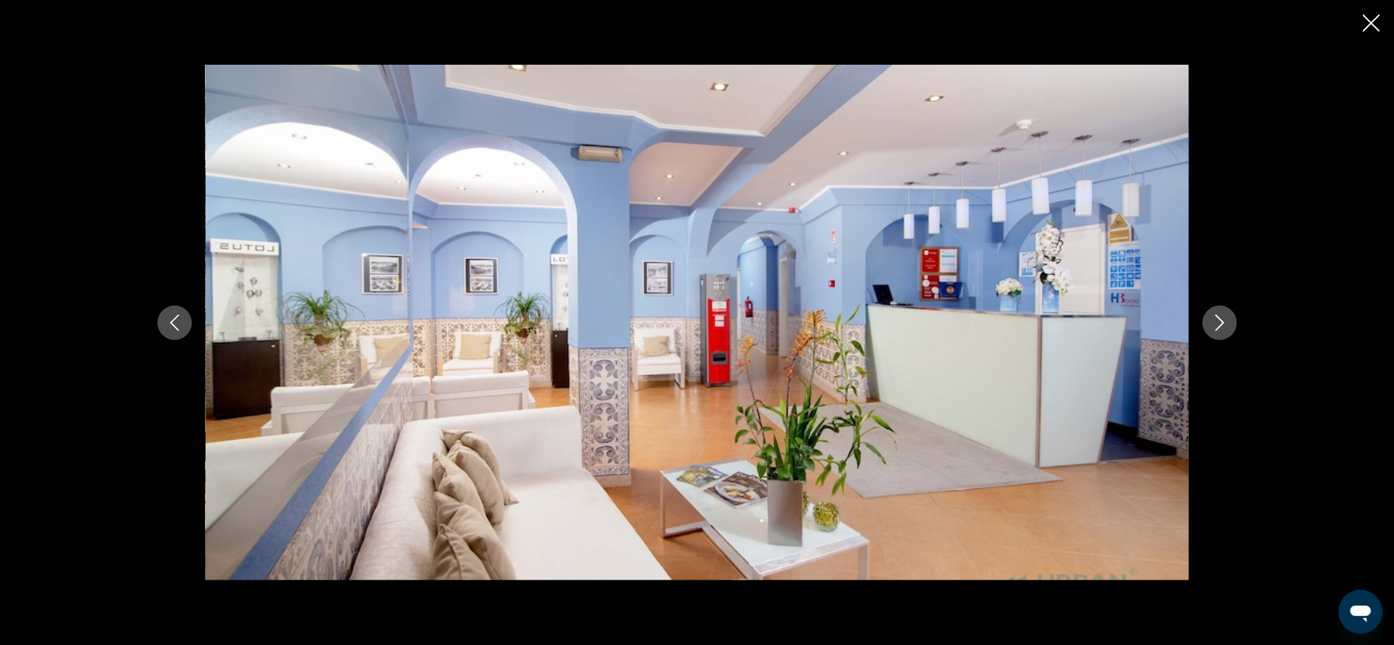
click at [1222, 323] on icon "Next image" at bounding box center [1219, 322] width 9 height 17
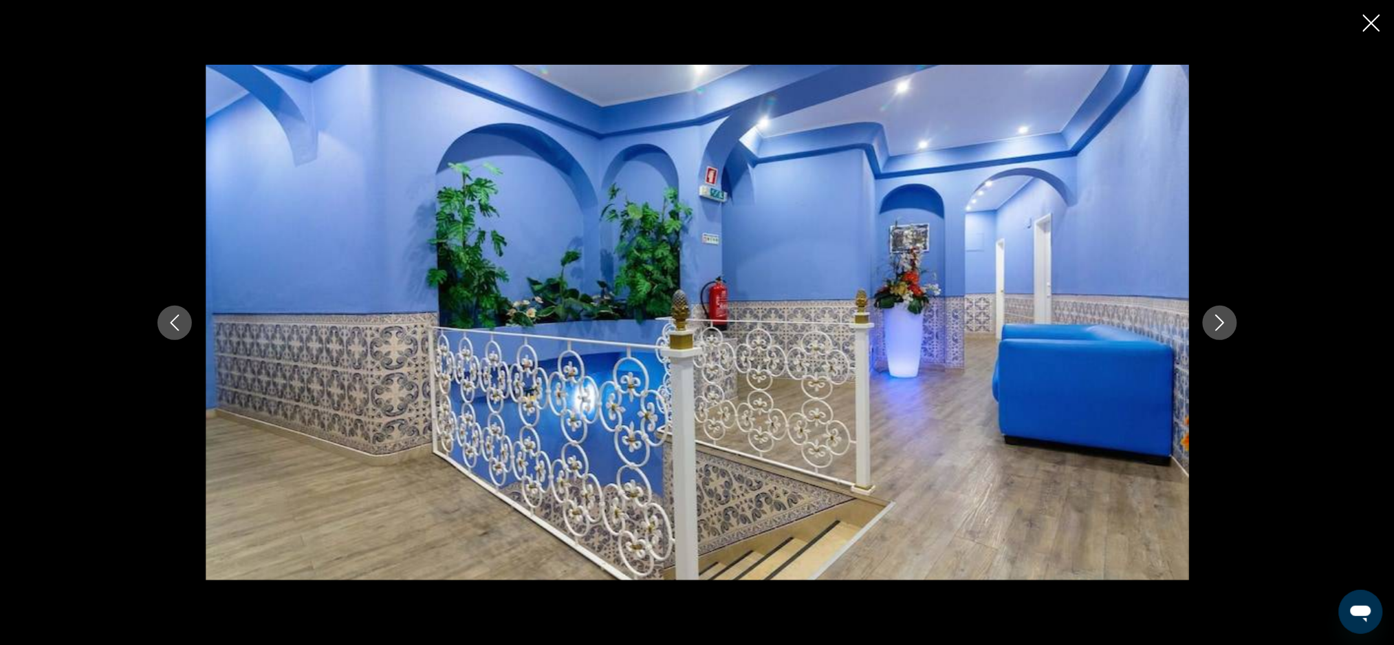
click at [1217, 323] on icon "Next image" at bounding box center [1220, 322] width 17 height 17
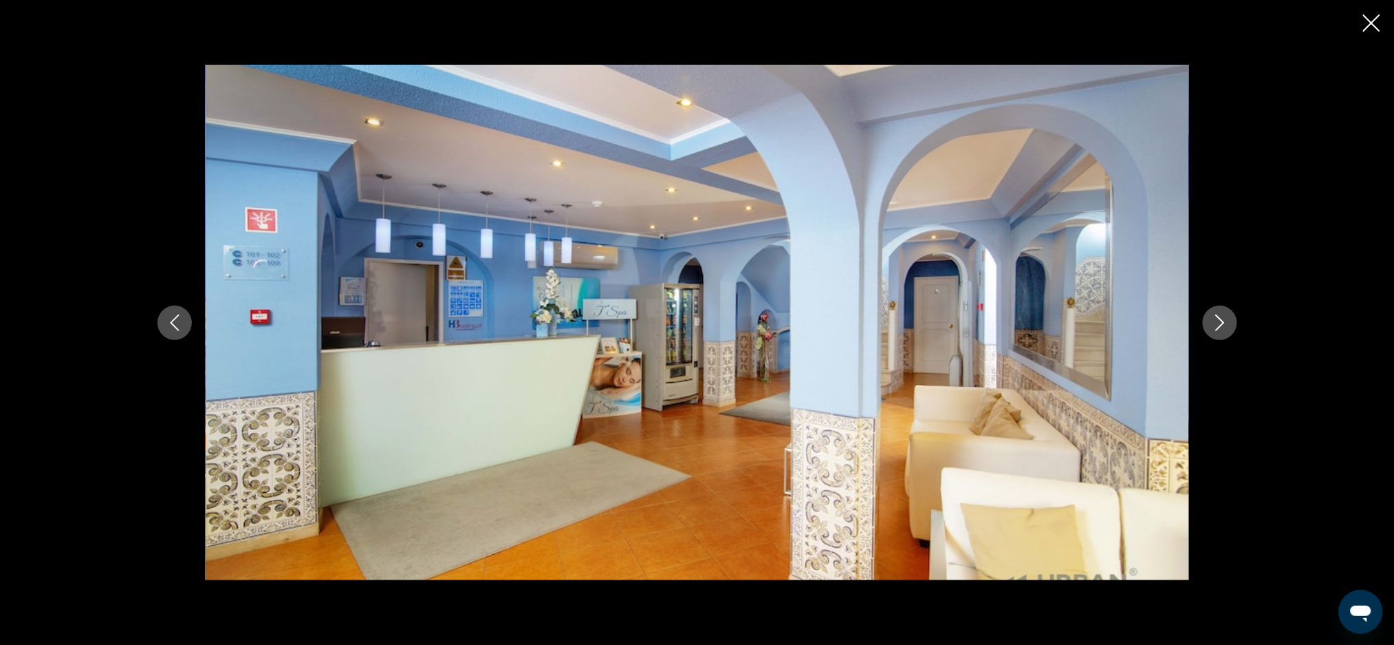
click at [1217, 323] on icon "Next image" at bounding box center [1220, 322] width 17 height 17
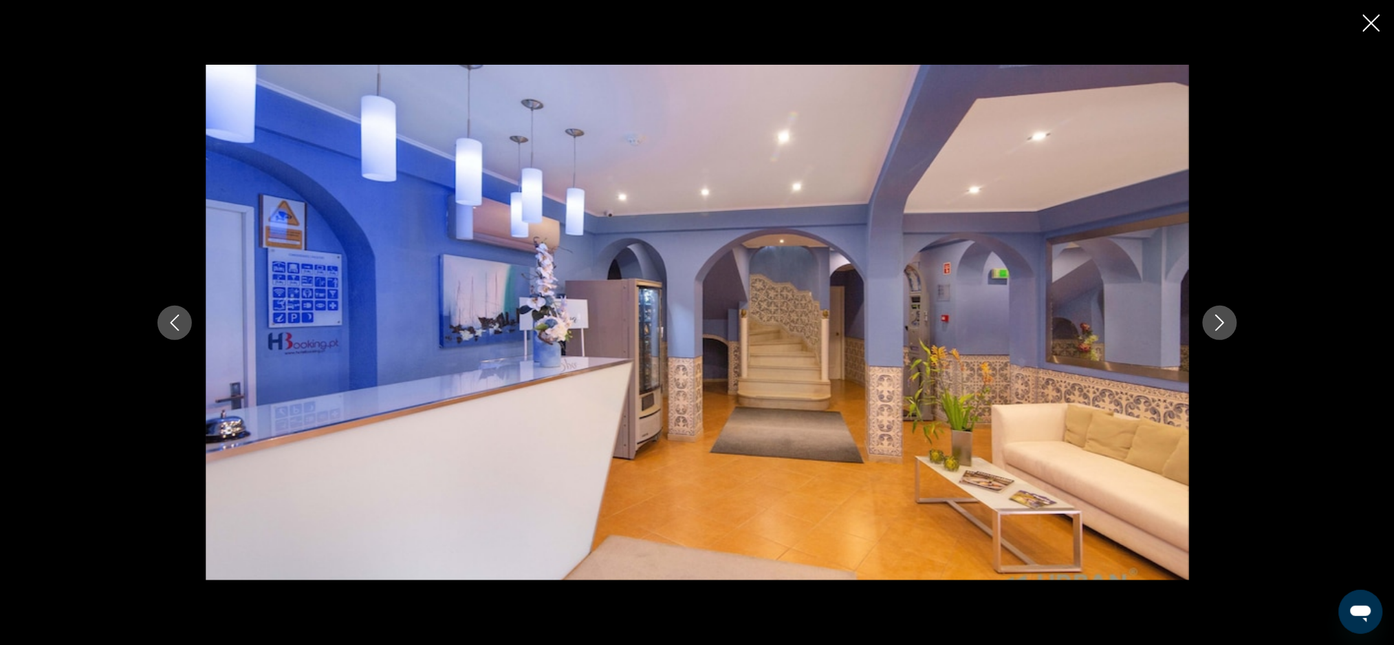
click at [1216, 320] on icon "Next image" at bounding box center [1220, 322] width 17 height 17
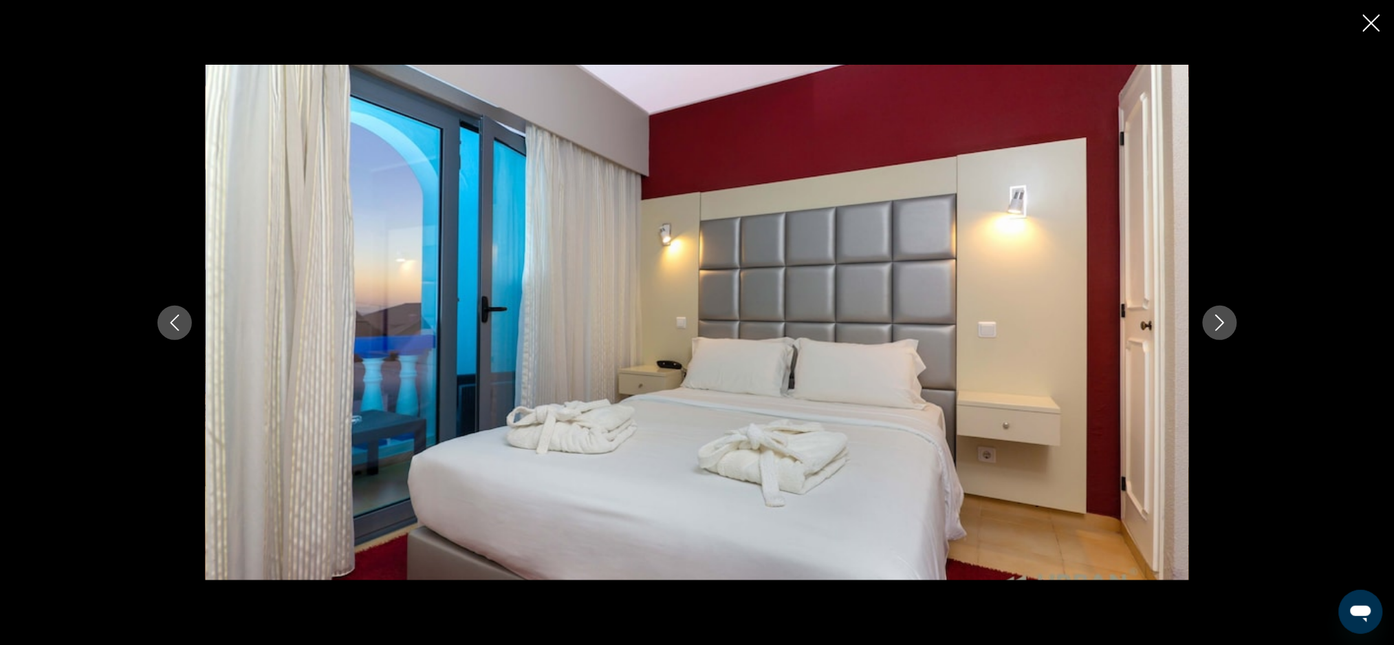
click at [1216, 320] on icon "Next image" at bounding box center [1220, 322] width 17 height 17
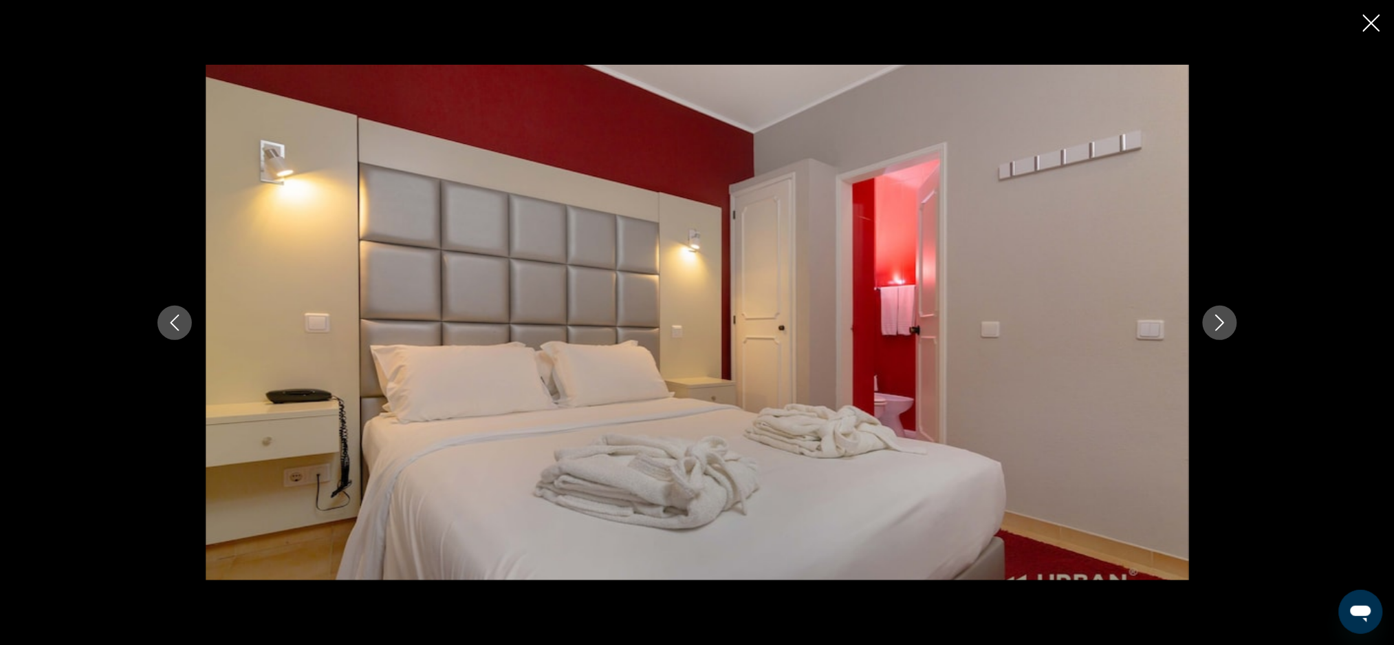
click at [1216, 320] on icon "Next image" at bounding box center [1220, 322] width 17 height 17
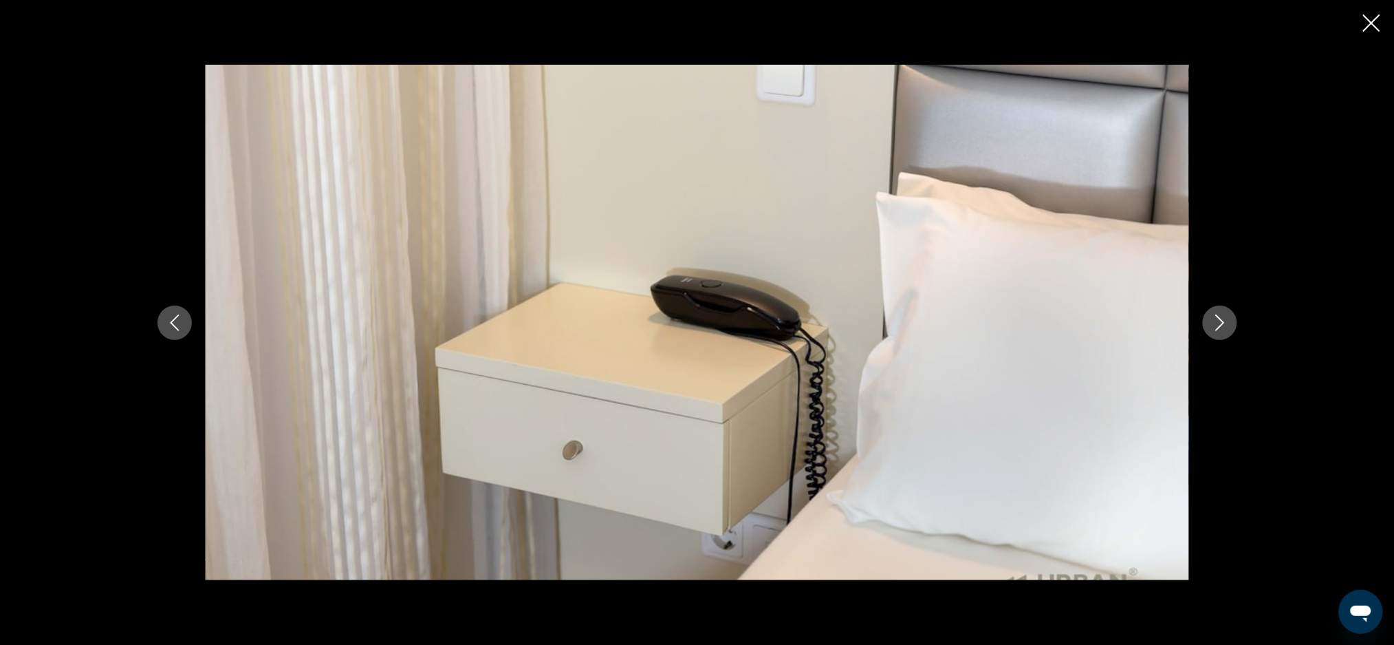
drag, startPoint x: 1361, startPoint y: 18, endPoint x: 1370, endPoint y: 15, distance: 9.4
click at [1370, 15] on div "prev next" at bounding box center [697, 322] width 1394 height 645
click at [1371, 15] on icon "Close slideshow" at bounding box center [1371, 22] width 17 height 17
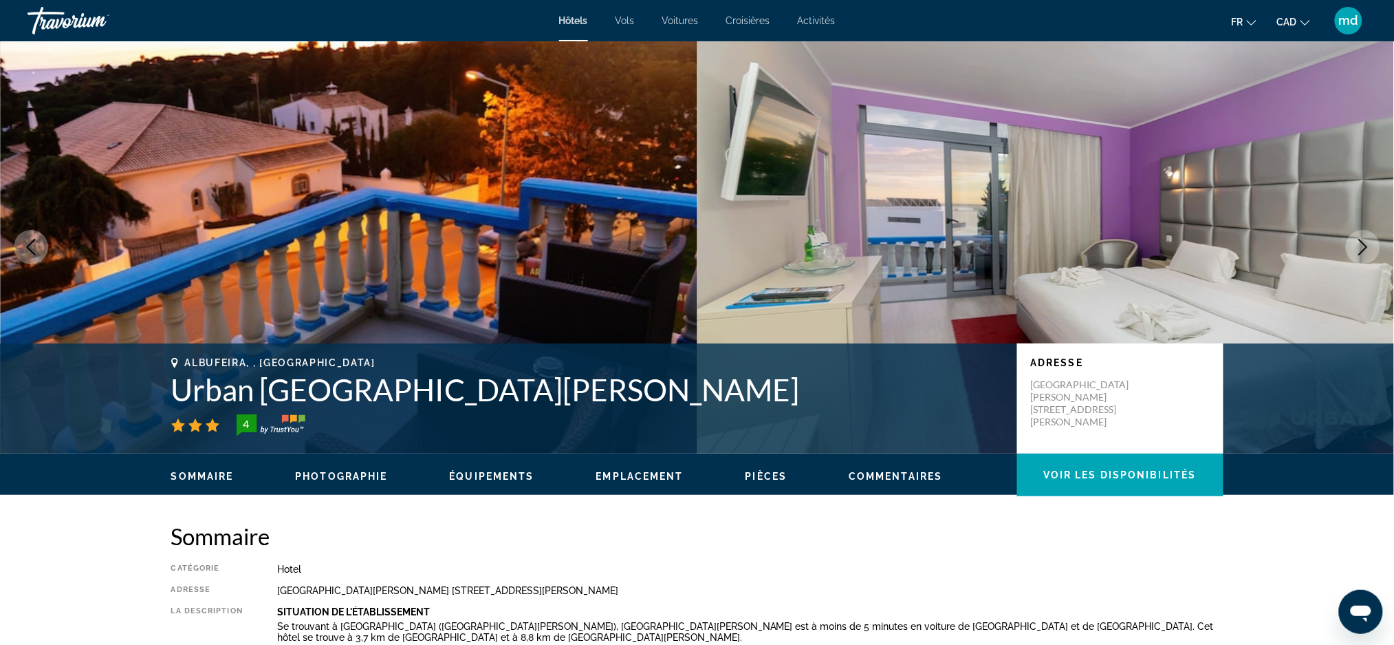
scroll to position [0, 0]
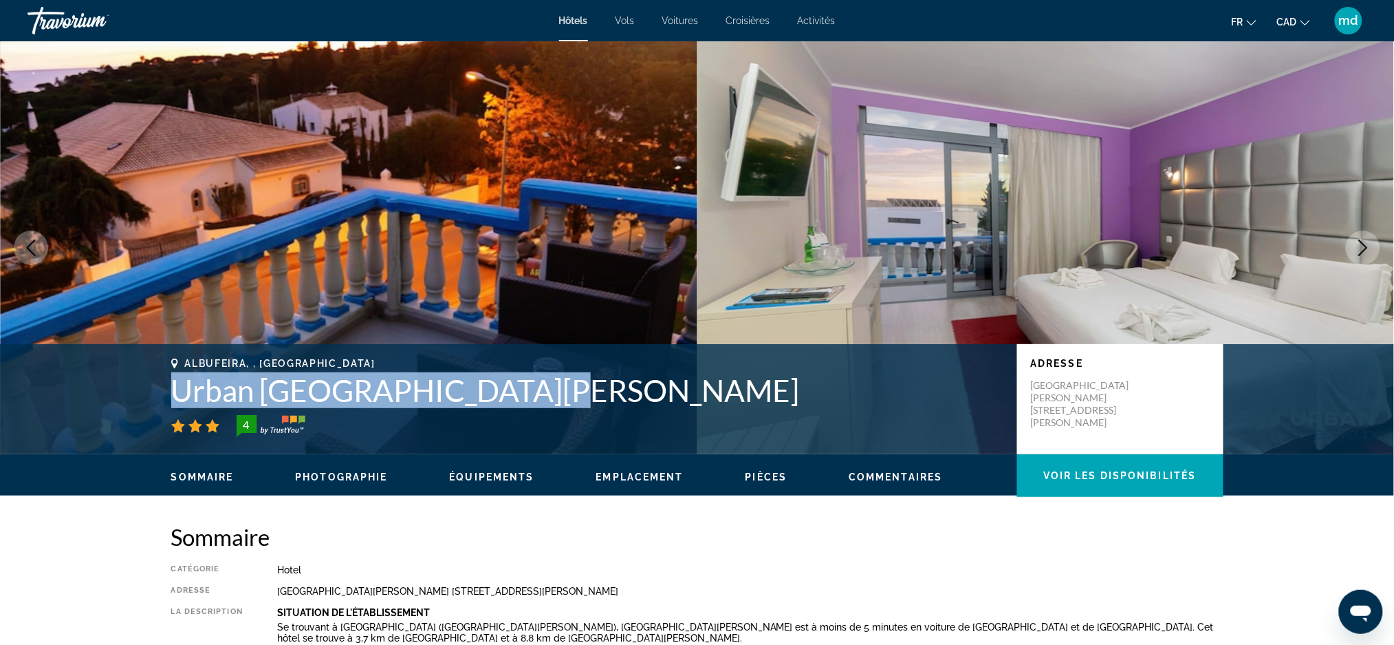
drag, startPoint x: 535, startPoint y: 403, endPoint x: 164, endPoint y: 379, distance: 372.2
click at [164, 379] on div "Albufeira, , Portugal Urban Hotel Santa Eulalia 4 Adresse Santa Eulália Beach E…" at bounding box center [697, 399] width 1107 height 83
copy h1 "Urban Hotel Santa Eulalia"
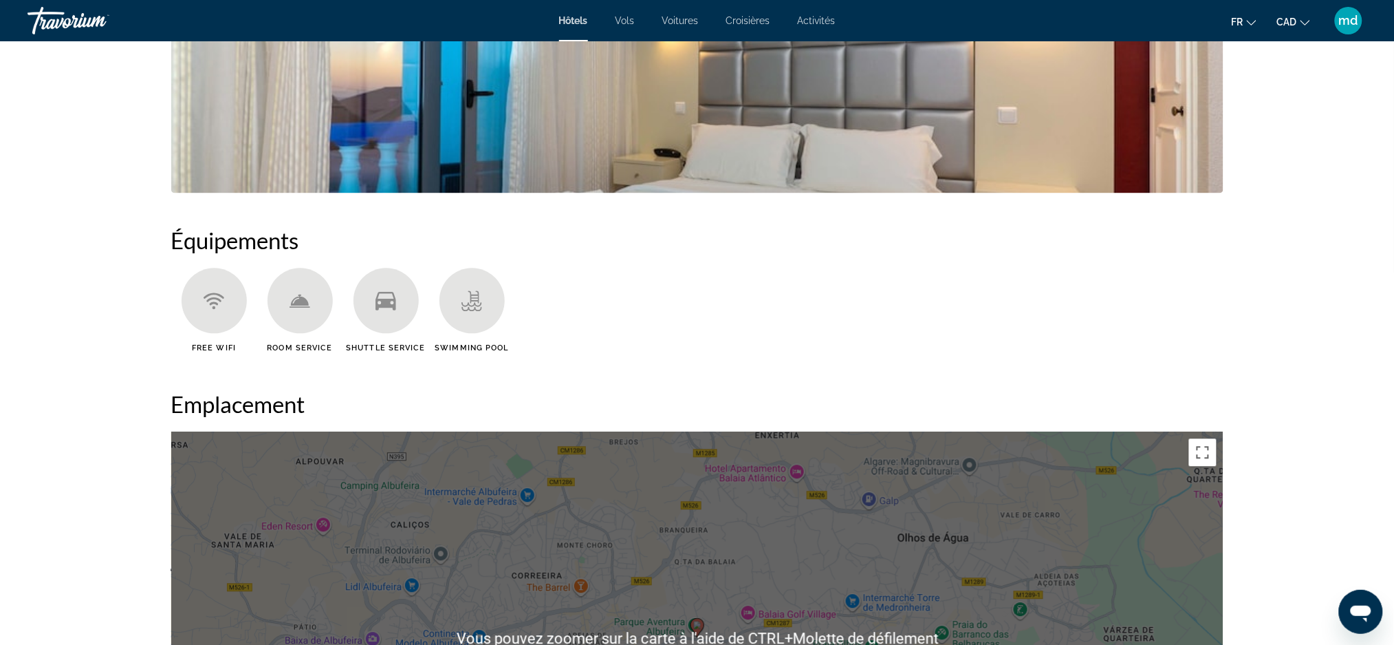
scroll to position [825, 0]
